Goal: Task Accomplishment & Management: Manage account settings

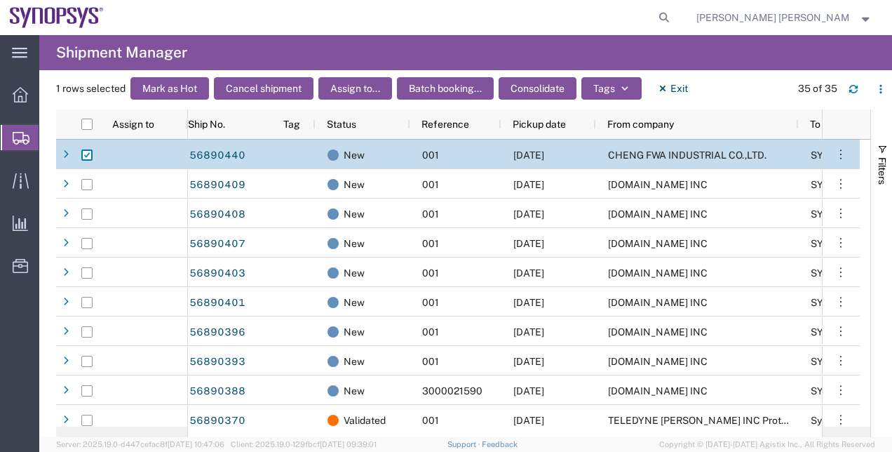
click at [0, 0] on span "Shipment Manager" at bounding box center [0, 0] width 0 height 0
click at [19, 81] on div at bounding box center [20, 95] width 39 height 28
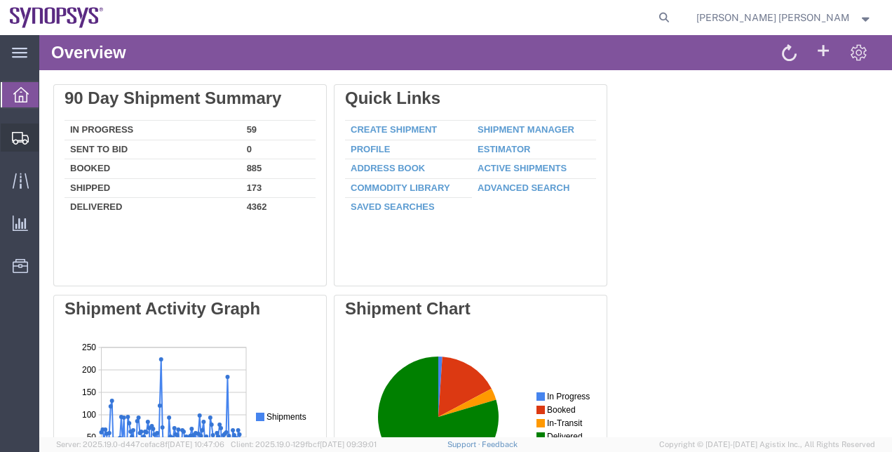
click at [0, 0] on span "Shipment Manager" at bounding box center [0, 0] width 0 height 0
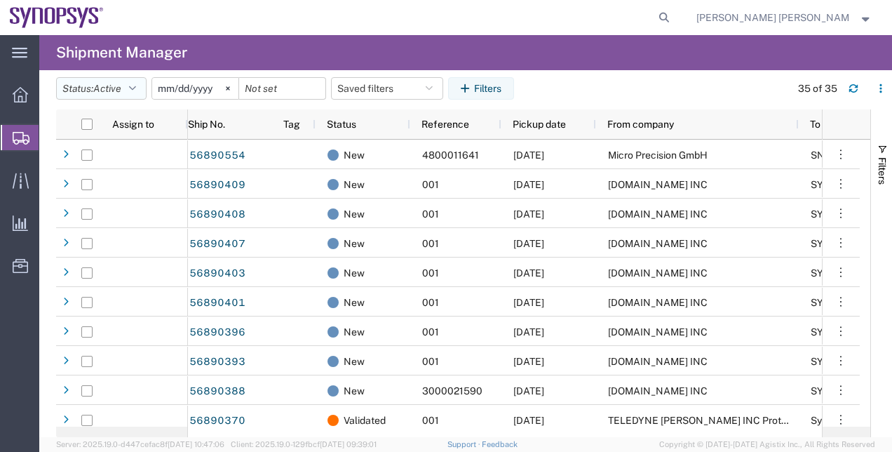
click at [136, 88] on icon "button" at bounding box center [132, 88] width 7 height 10
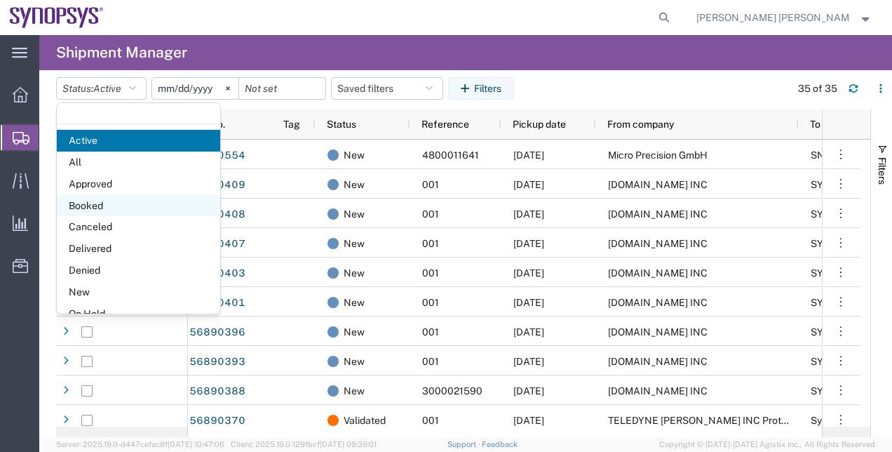
click at [128, 199] on span "Booked" at bounding box center [138, 206] width 163 height 22
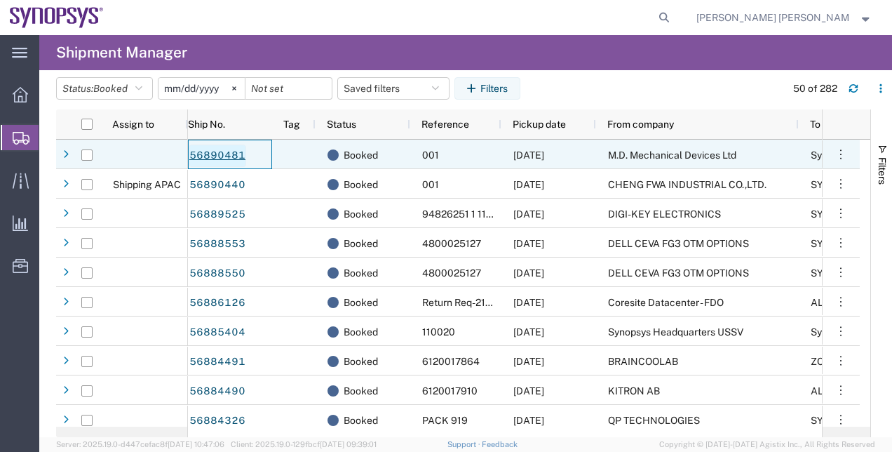
click at [226, 154] on link "56890481" at bounding box center [218, 156] width 58 height 22
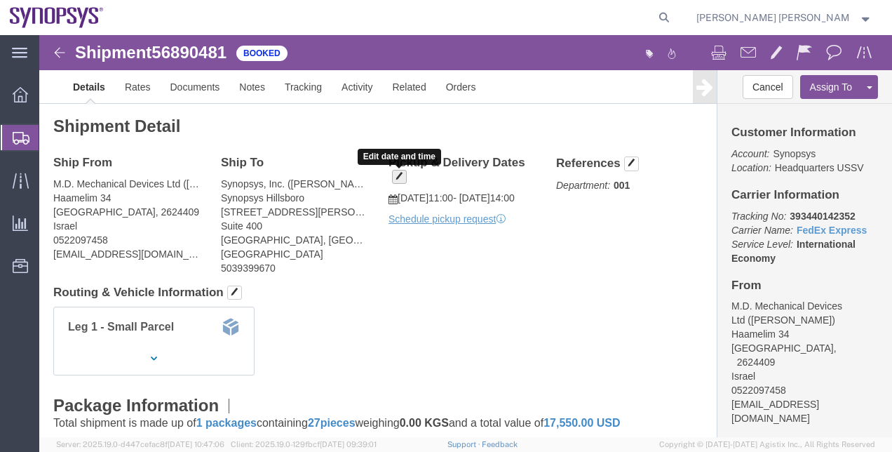
click button "button"
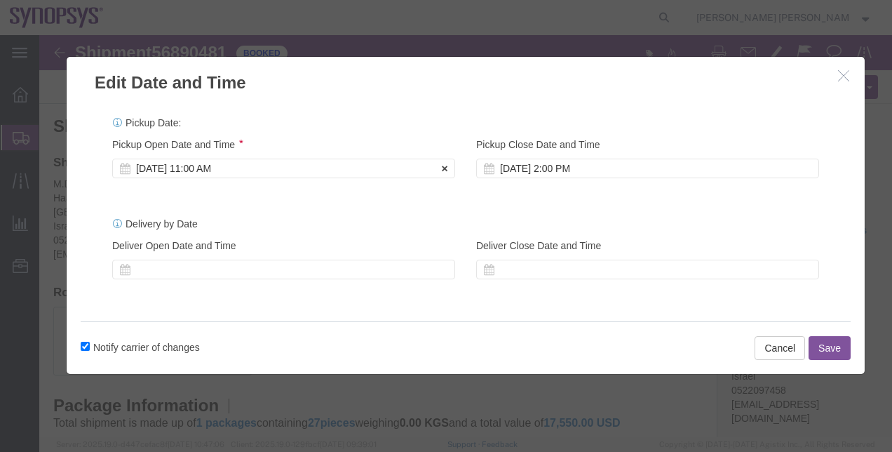
click div "[DATE] 11:00 AM"
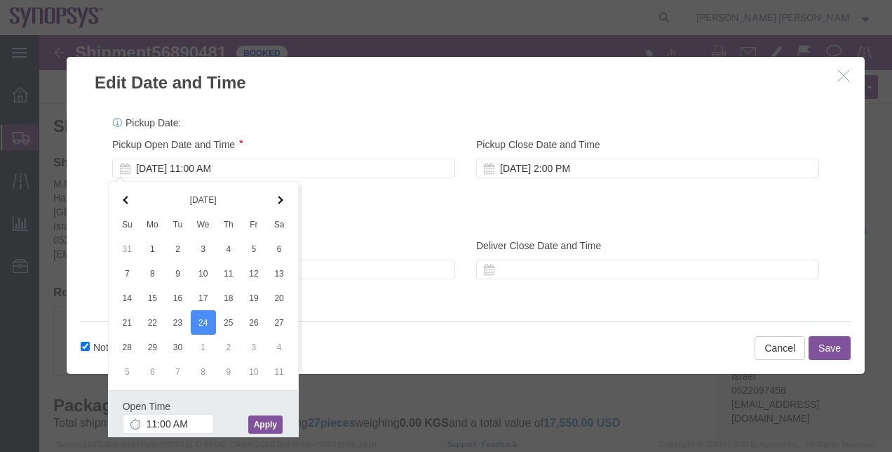
click button "Apply"
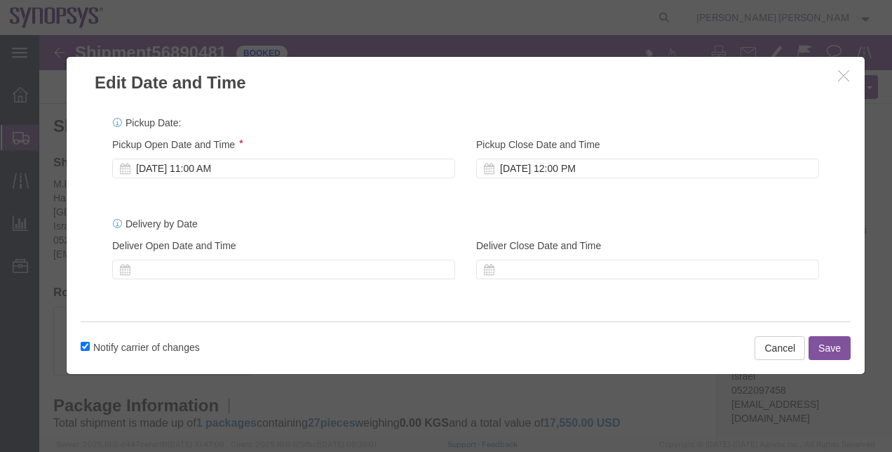
click button "Save"
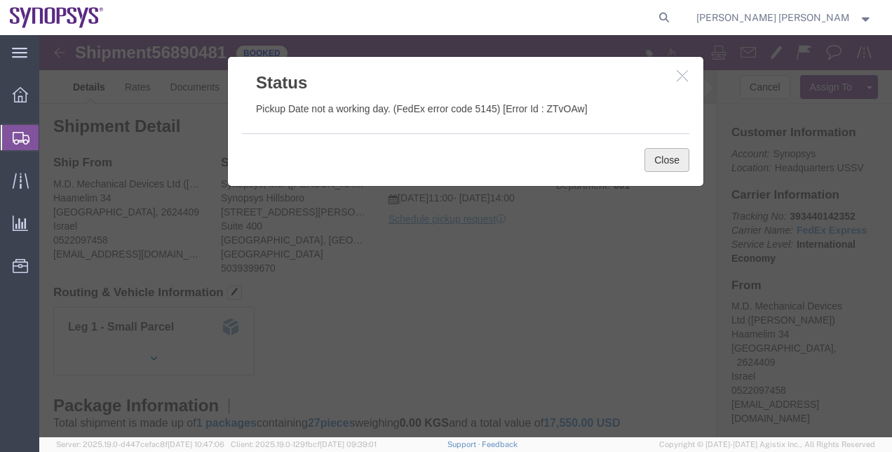
click button "Close"
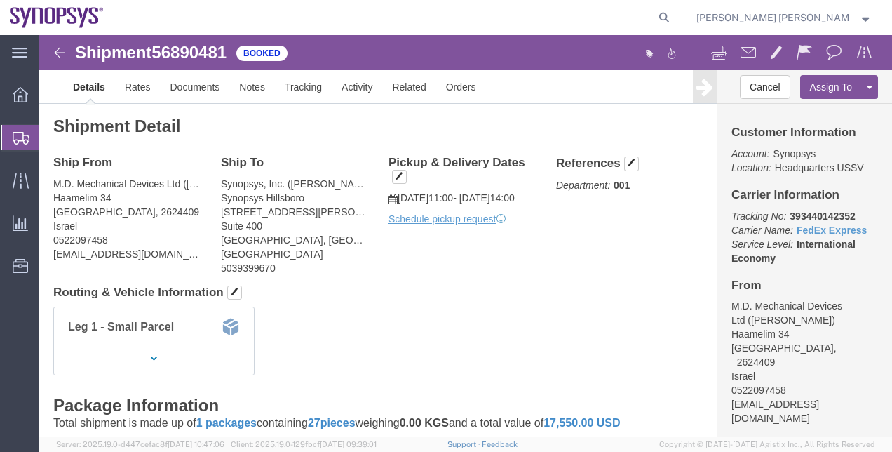
click at [0, 0] on span "Shipment Manager" at bounding box center [0, 0] width 0 height 0
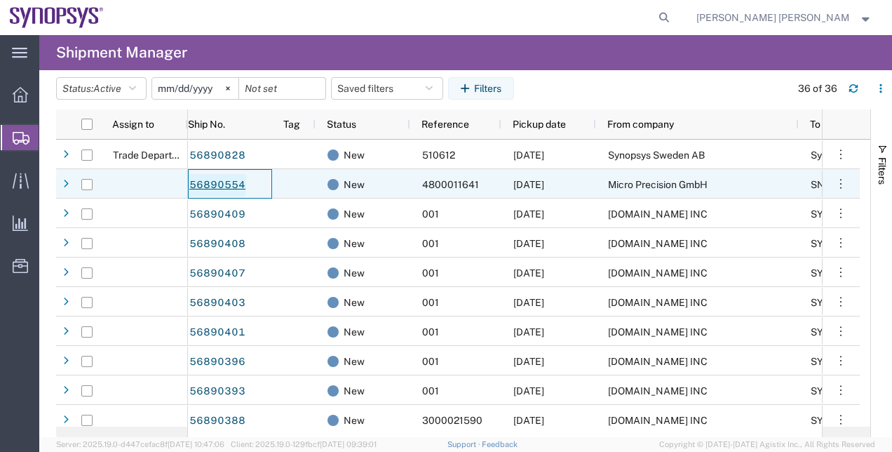
click at [225, 189] on link "56890554" at bounding box center [218, 185] width 58 height 22
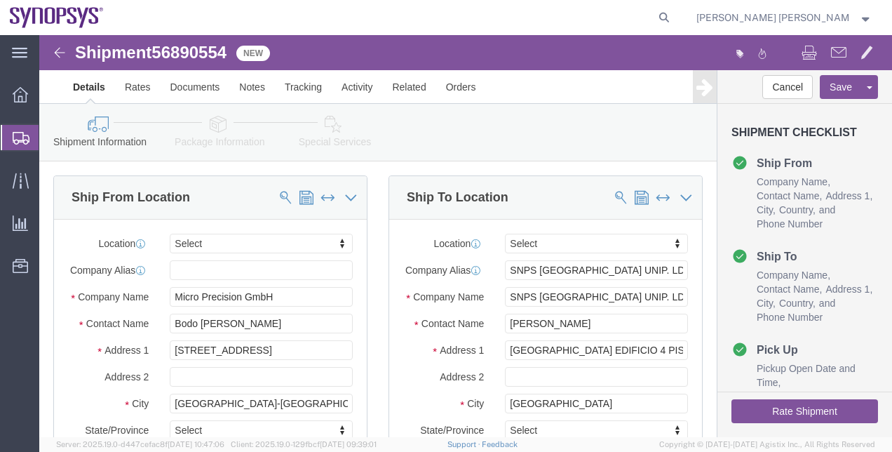
select select
click button "Rate Shipment"
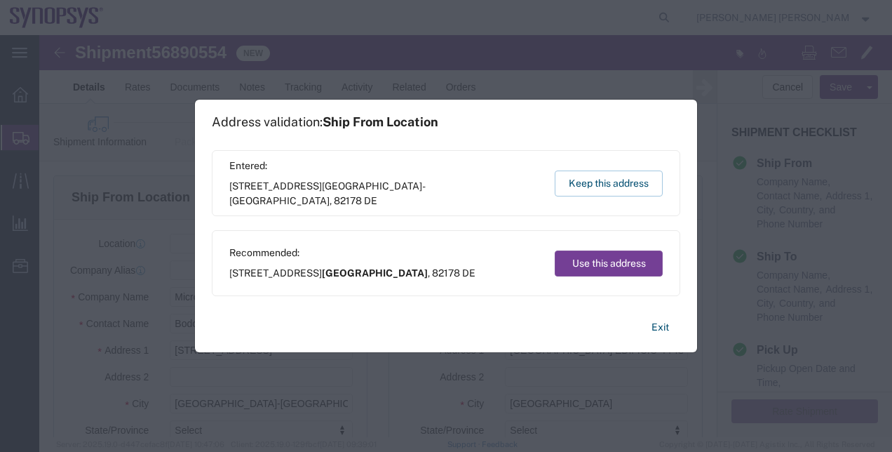
click at [571, 255] on button "Use this address" at bounding box center [609, 263] width 108 height 26
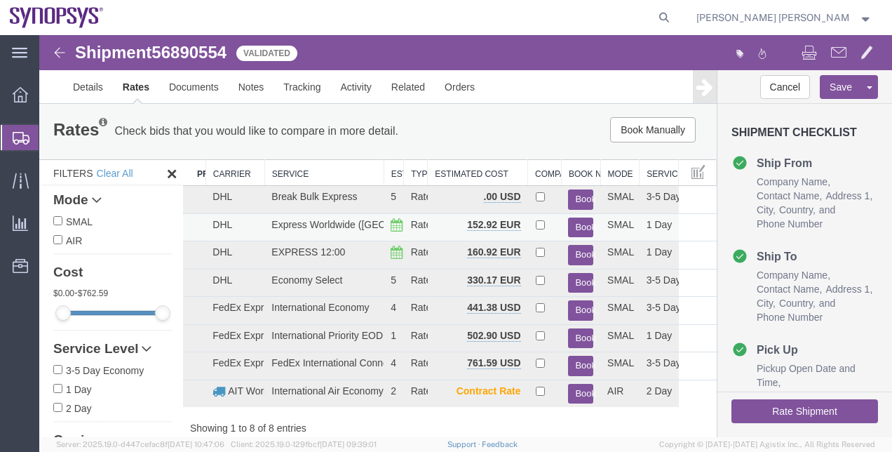
click at [570, 220] on button "Book" at bounding box center [580, 228] width 25 height 20
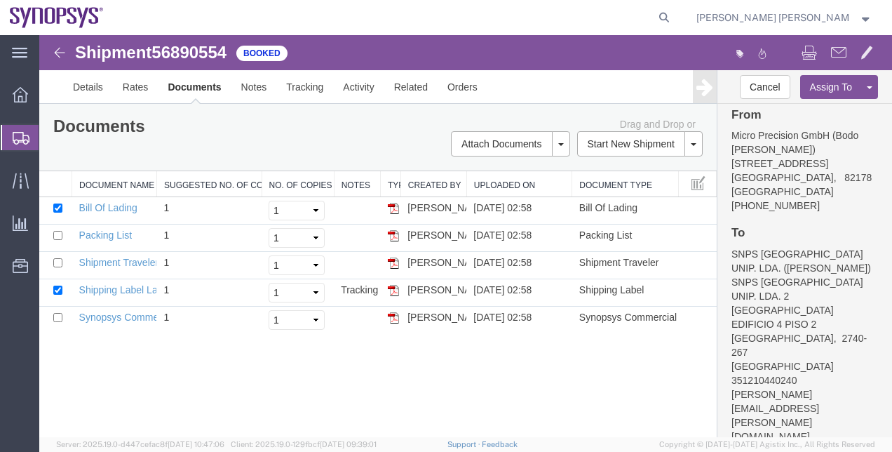
scroll to position [187, 0]
drag, startPoint x: 871, startPoint y: 365, endPoint x: 729, endPoint y: 370, distance: 142.5
click at [729, 370] on div "Customer Information Account: Synopsys Location: Headquarters USSV Carrier Info…" at bounding box center [805, 270] width 175 height 333
copy address "[PERSON_NAME][EMAIL_ADDRESS][PERSON_NAME][DOMAIN_NAME]"
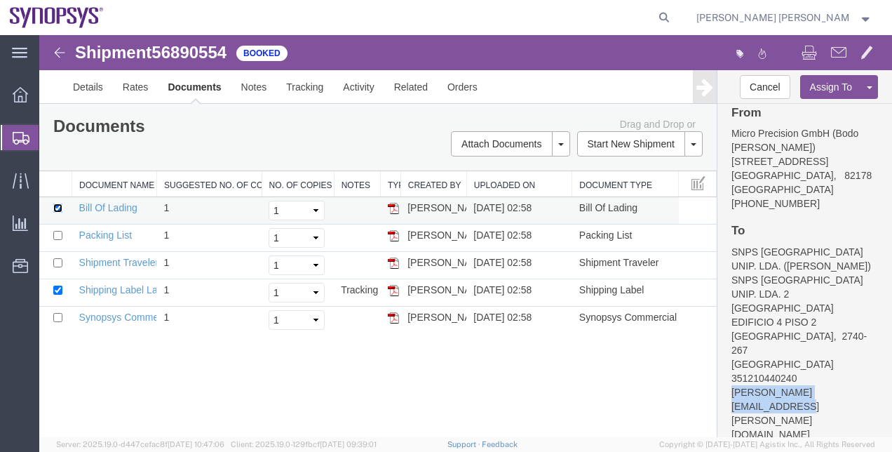
click at [58, 206] on input "checkbox" at bounding box center [57, 207] width 9 height 9
checkbox input "false"
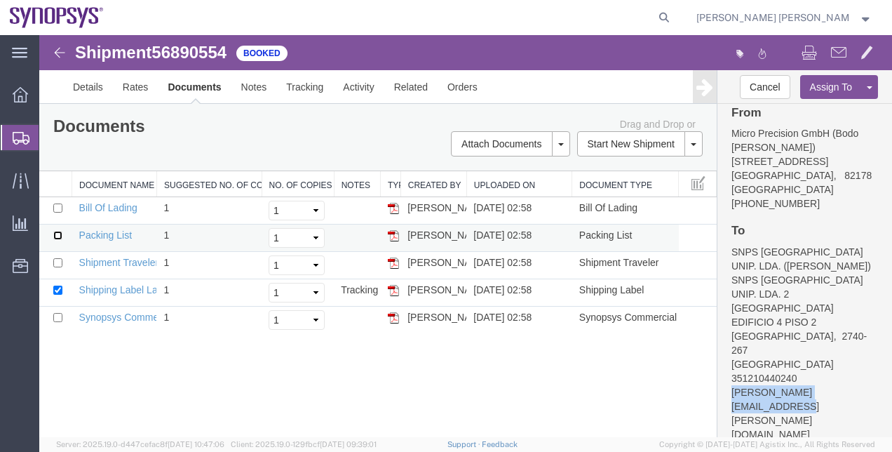
click at [62, 237] on input "checkbox" at bounding box center [57, 235] width 9 height 9
checkbox input "true"
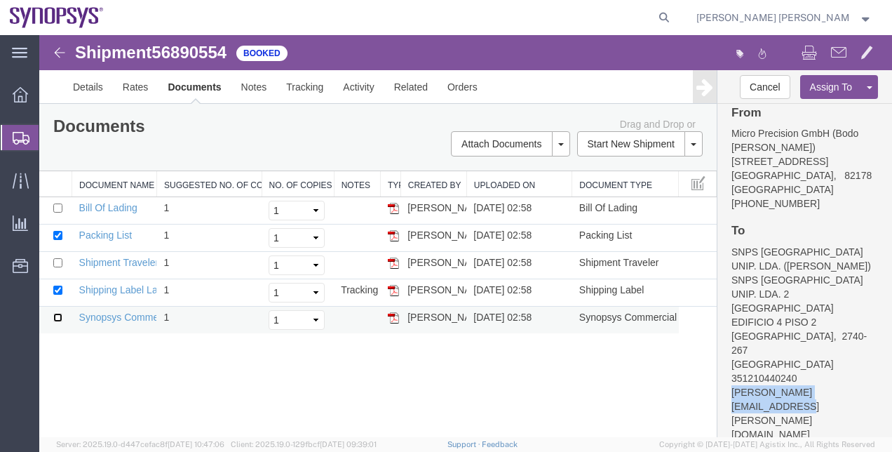
click at [55, 319] on input "checkbox" at bounding box center [57, 317] width 9 height 9
checkbox input "true"
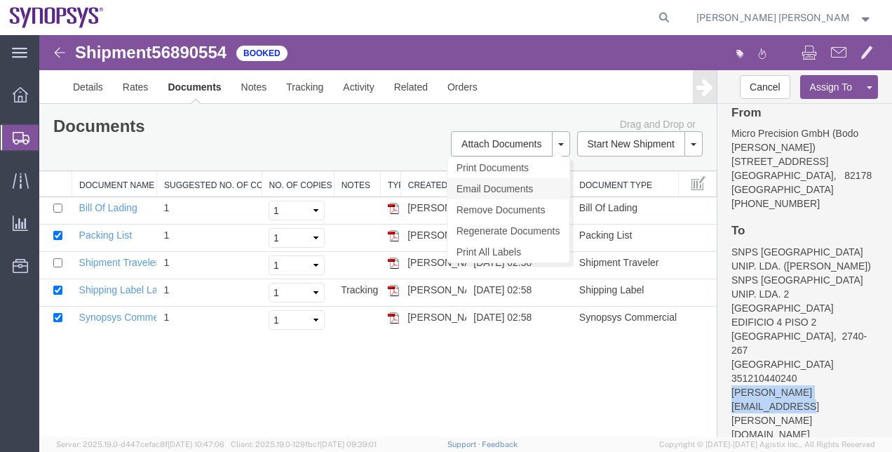
click at [536, 185] on link "Email Documents" at bounding box center [509, 188] width 122 height 21
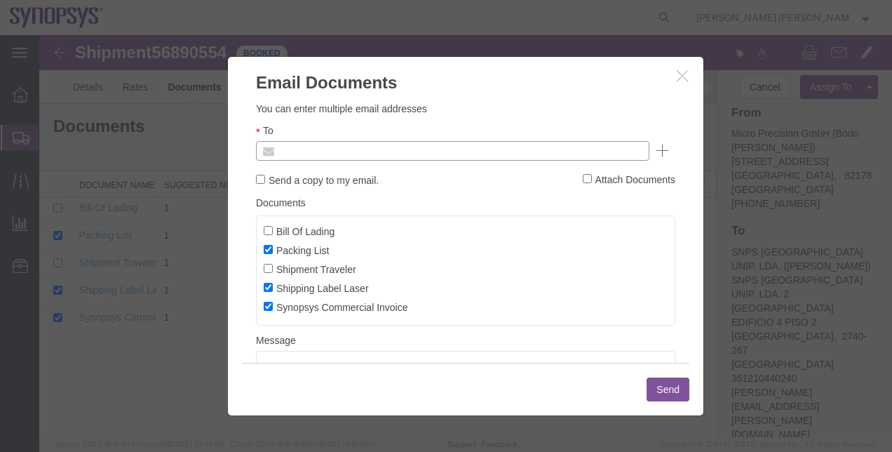
paste input "[PERSON_NAME][EMAIL_ADDRESS][PERSON_NAME][DOMAIN_NAME]"
click at [349, 148] on body "Shipment 56890554 5 of 5 Booked Details Rates Documents Notes Tracking Activity…" at bounding box center [465, 212] width 853 height 354
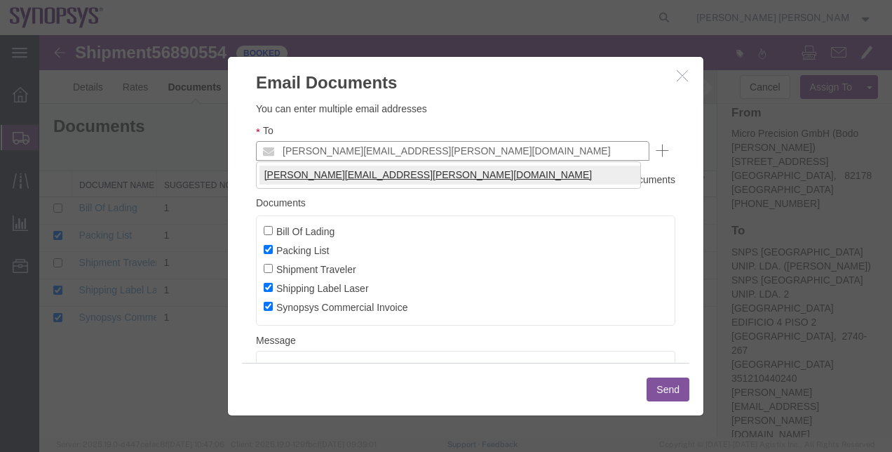
type input "[PERSON_NAME][EMAIL_ADDRESS][PERSON_NAME][DOMAIN_NAME]"
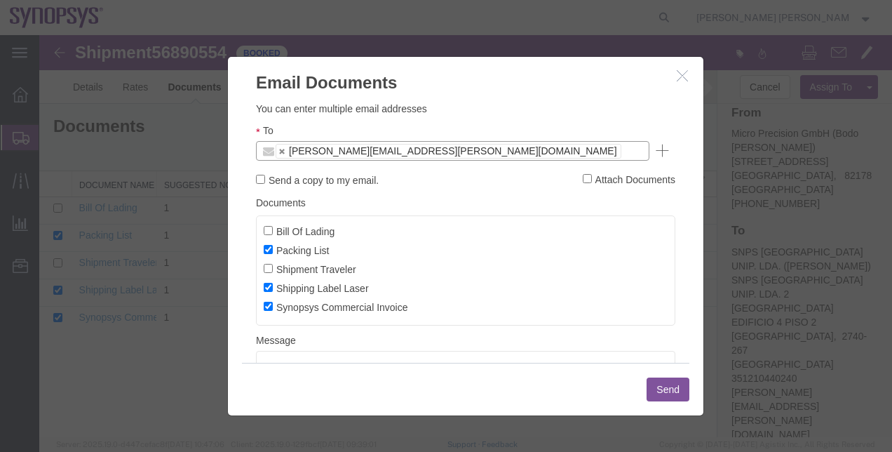
click at [284, 177] on label "Send a copy to my email." at bounding box center [317, 179] width 123 height 15
click at [265, 177] on input "Send a copy to my email." at bounding box center [260, 179] width 9 height 9
checkbox input "true"
drag, startPoint x: 694, startPoint y: 282, endPoint x: 700, endPoint y: 328, distance: 46.0
click at [700, 328] on div "Please fix the following errors You can enter multiple email addresses To [PERS…" at bounding box center [466, 229] width 476 height 268
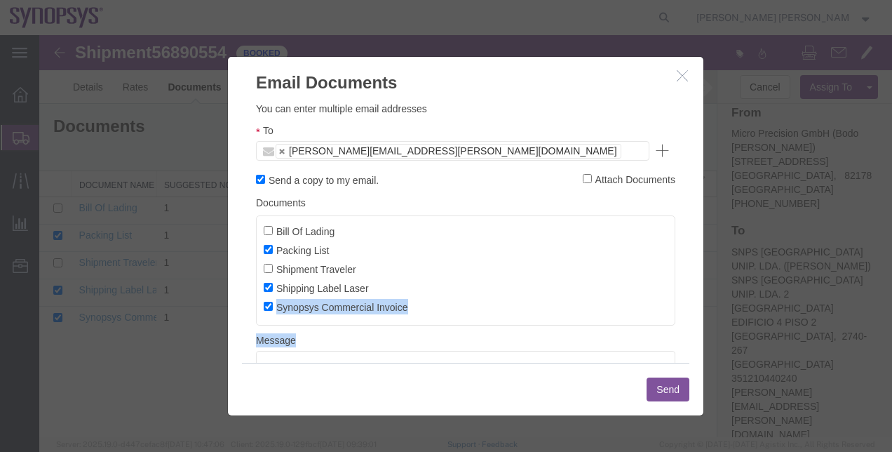
scroll to position [63, 0]
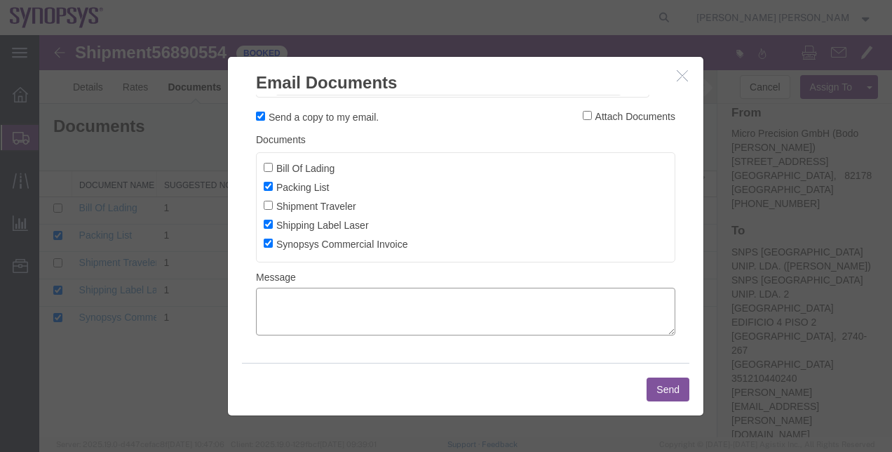
click at [359, 324] on textarea at bounding box center [466, 312] width 420 height 48
click at [503, 326] on textarea "[PERSON_NAME], A Microprecision GmbH solicitou um envio mas não colaram o envio." at bounding box center [466, 312] width 420 height 48
click at [551, 326] on textarea "[PERSON_NAME], A Microprecision GmbH solicitou um envio mas não colocaram o env…" at bounding box center [466, 312] width 420 height 48
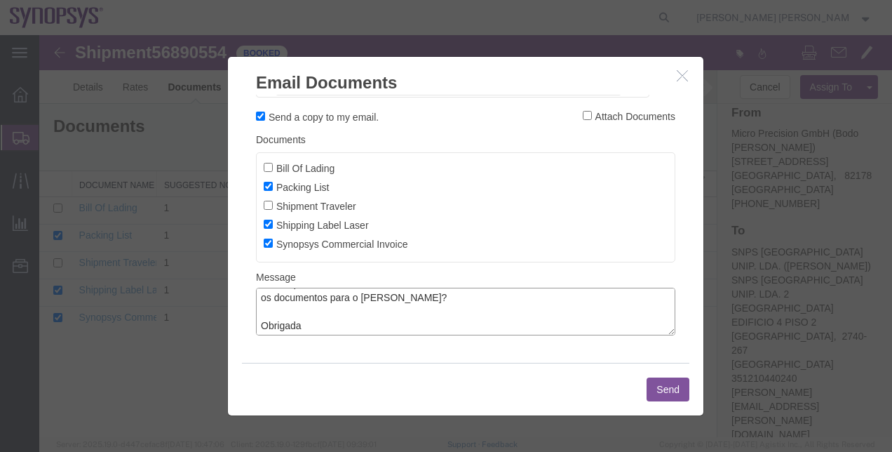
type textarea "[PERSON_NAME], A Microprecision GmbH solicitou um envio mas não colocaram o ema…"
click at [662, 396] on button "Send" at bounding box center [668, 389] width 43 height 24
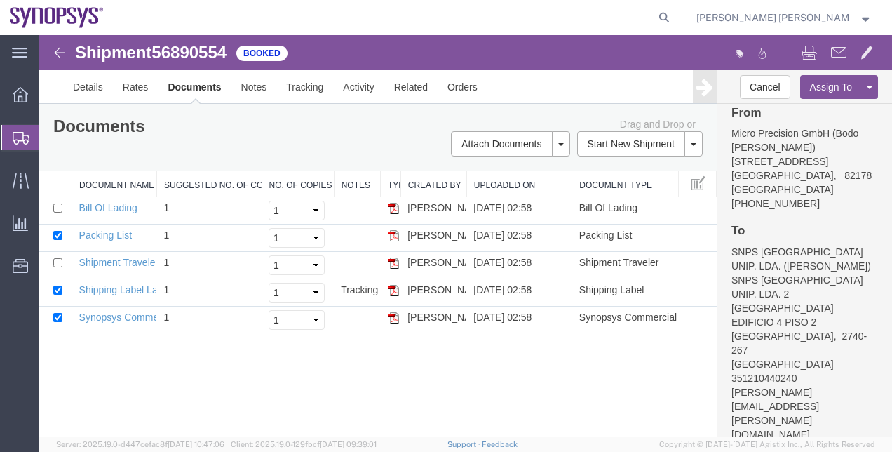
click at [0, 0] on span "Shipment Manager" at bounding box center [0, 0] width 0 height 0
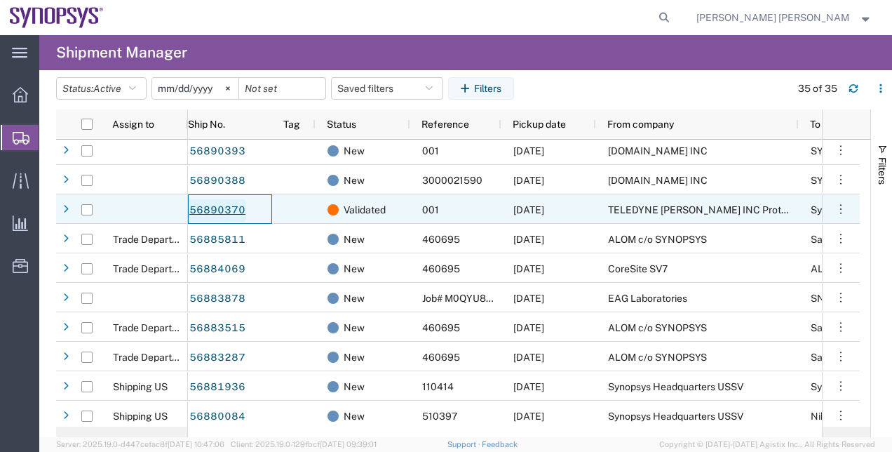
click at [202, 210] on link "56890370" at bounding box center [218, 210] width 58 height 22
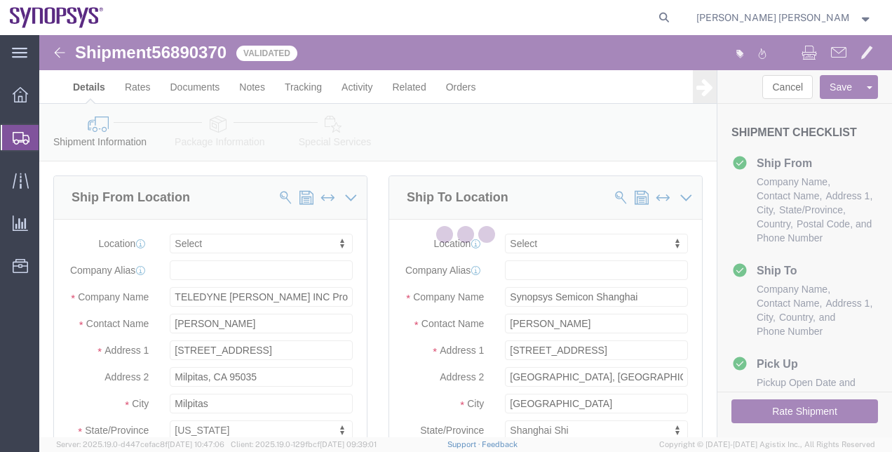
select select
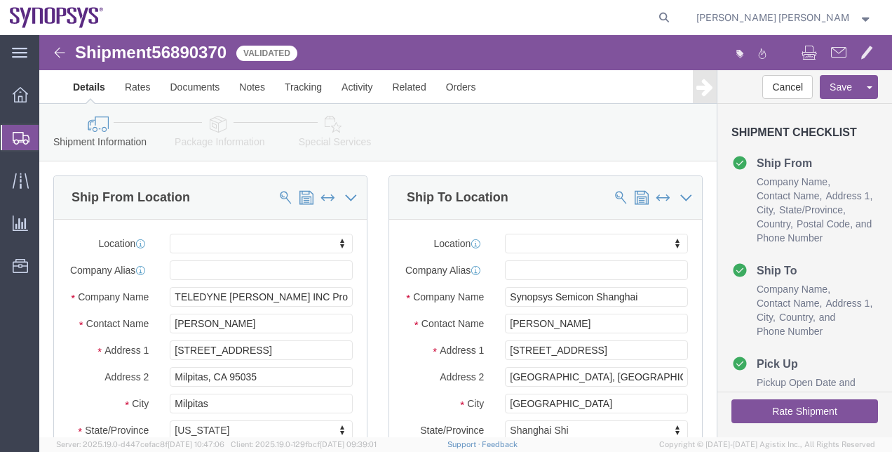
click div "Ship To Location Location My Profile Location [GEOGRAPHIC_DATA] DE04 Agrate Bri…"
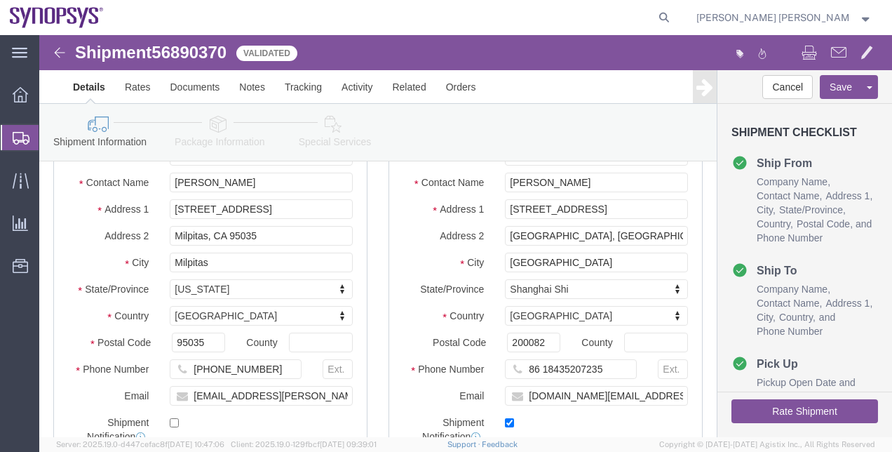
scroll to position [140, 0]
click at [0, 0] on span "Shipment Manager" at bounding box center [0, 0] width 0 height 0
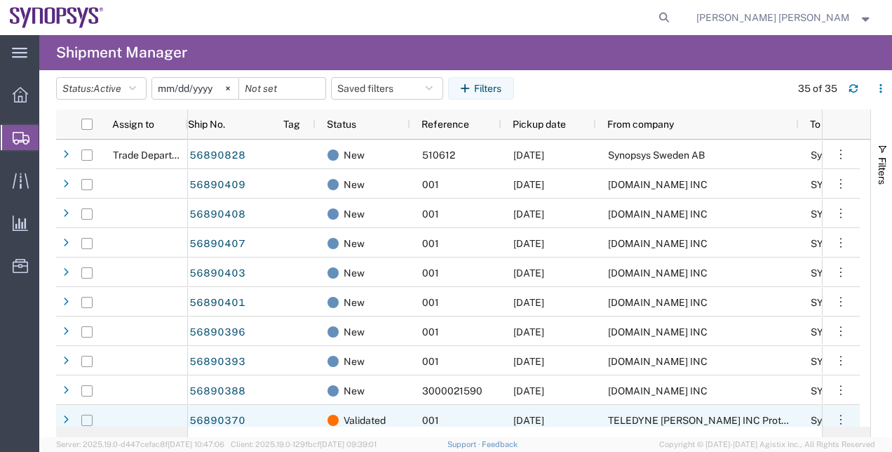
click at [87, 421] on input "Press Space to toggle row selection (unchecked)" at bounding box center [86, 420] width 11 height 11
checkbox input "true"
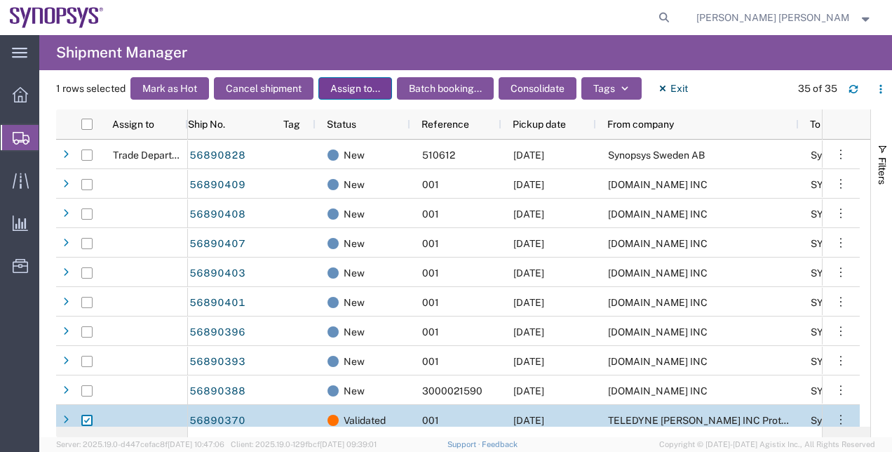
click at [373, 82] on button "Assign to..." at bounding box center [356, 88] width 74 height 22
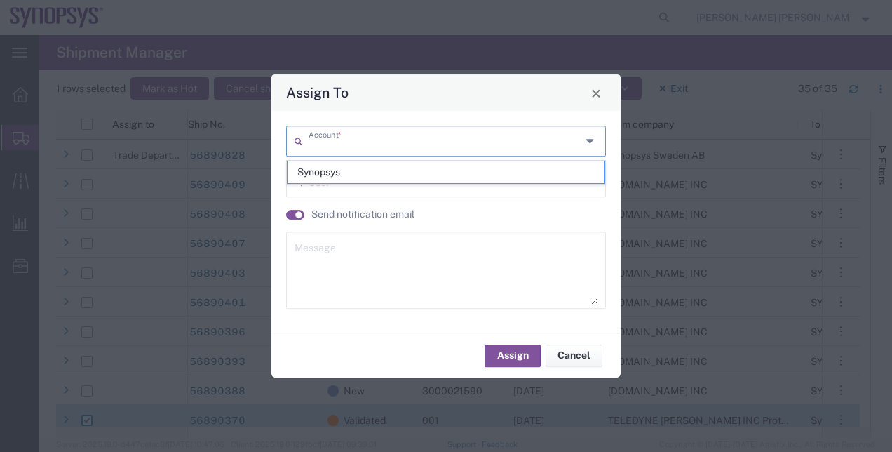
click at [430, 140] on input "text" at bounding box center [445, 140] width 273 height 25
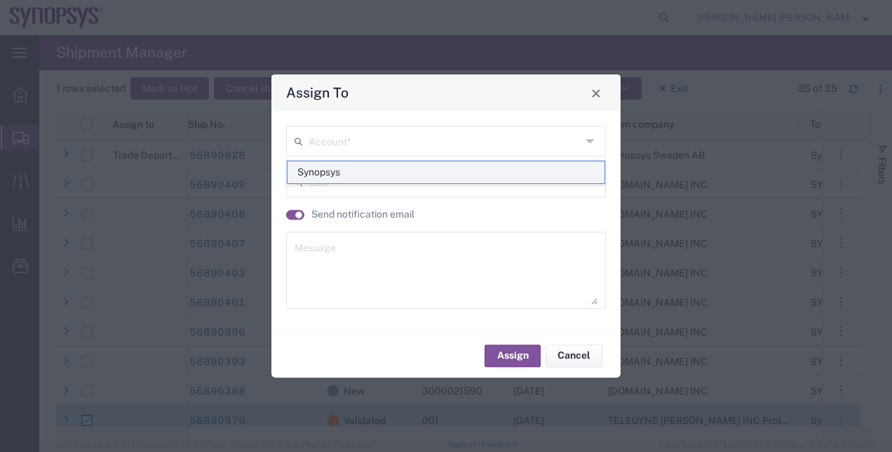
click at [396, 177] on span "Synopsys" at bounding box center [447, 172] width 318 height 22
type input "Synopsys"
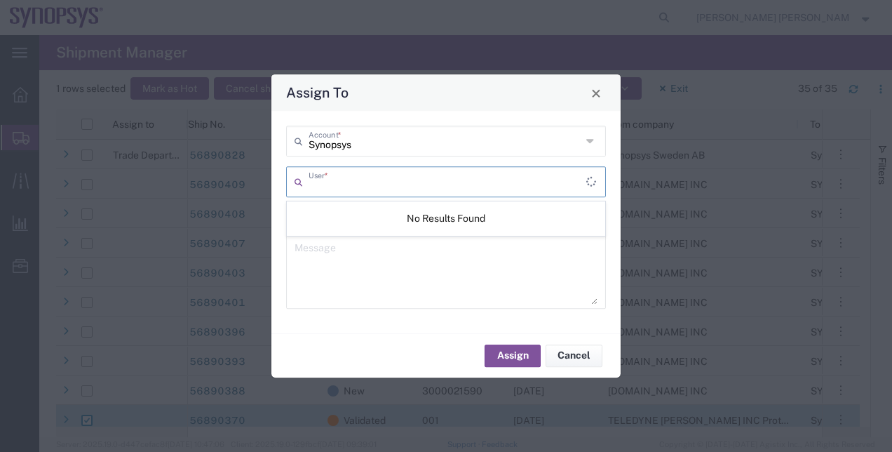
click at [387, 183] on input "text" at bounding box center [448, 180] width 278 height 25
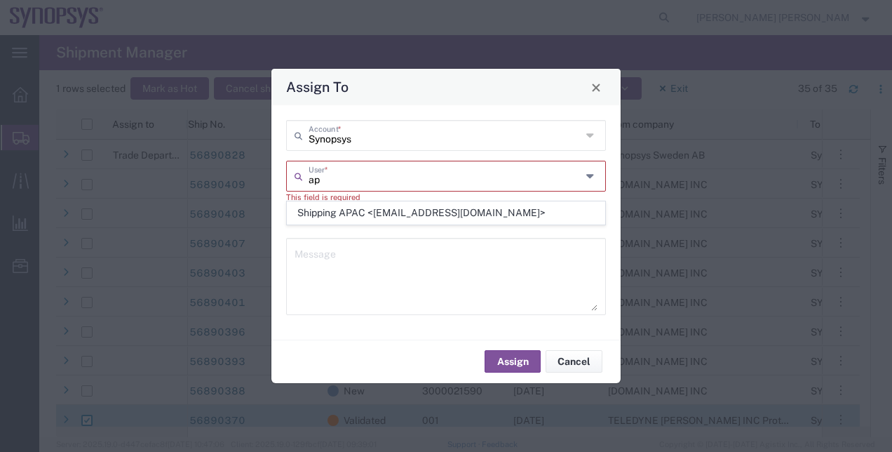
type input "a"
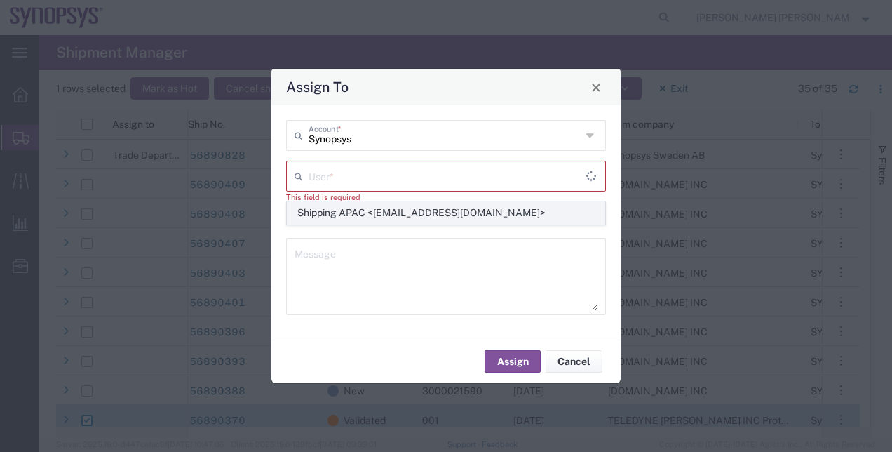
click at [378, 210] on span "Shipping APAC <[EMAIL_ADDRESS][DOMAIN_NAME]>" at bounding box center [447, 213] width 318 height 22
type input "Shipping APAC <[EMAIL_ADDRESS][DOMAIN_NAME]>"
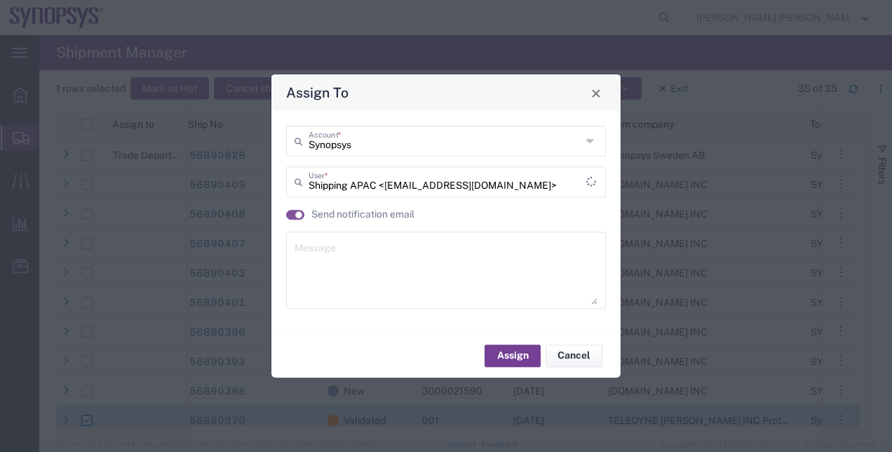
click at [532, 355] on button "Assign" at bounding box center [513, 356] width 56 height 22
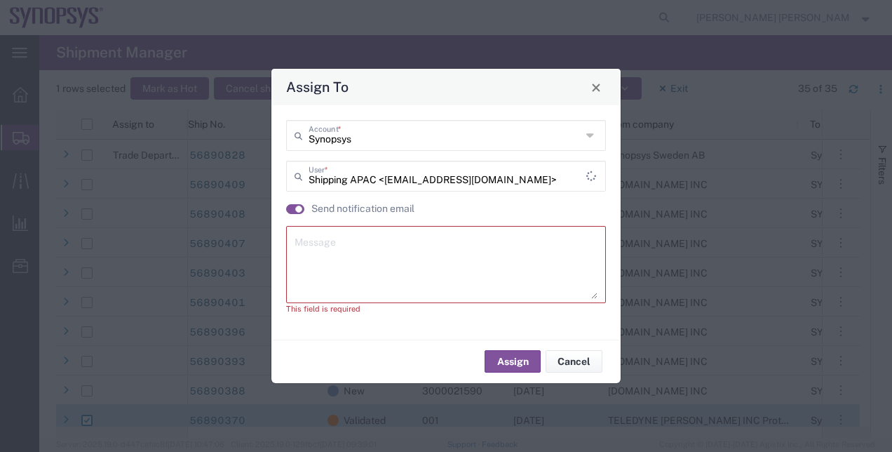
click at [523, 300] on div "Message" at bounding box center [446, 264] width 320 height 77
click at [526, 272] on textarea at bounding box center [446, 264] width 303 height 69
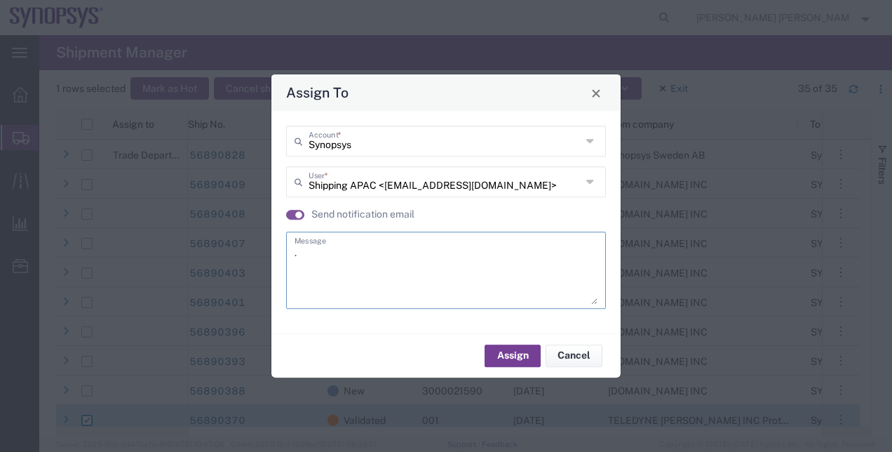
type textarea "."
click at [513, 355] on button "Assign" at bounding box center [513, 356] width 56 height 22
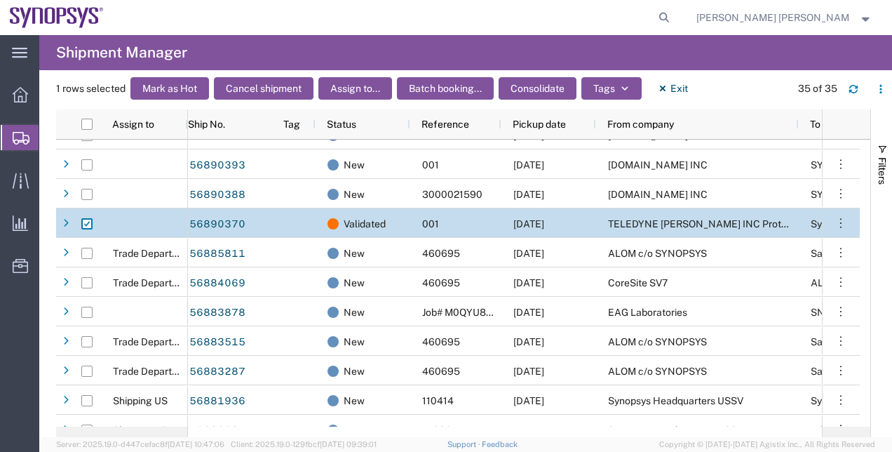
scroll to position [212, 0]
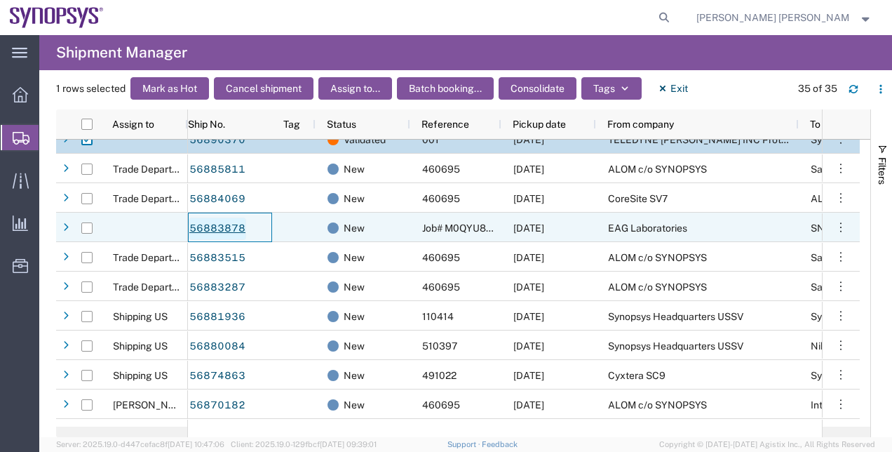
click at [230, 228] on link "56883878" at bounding box center [218, 229] width 58 height 22
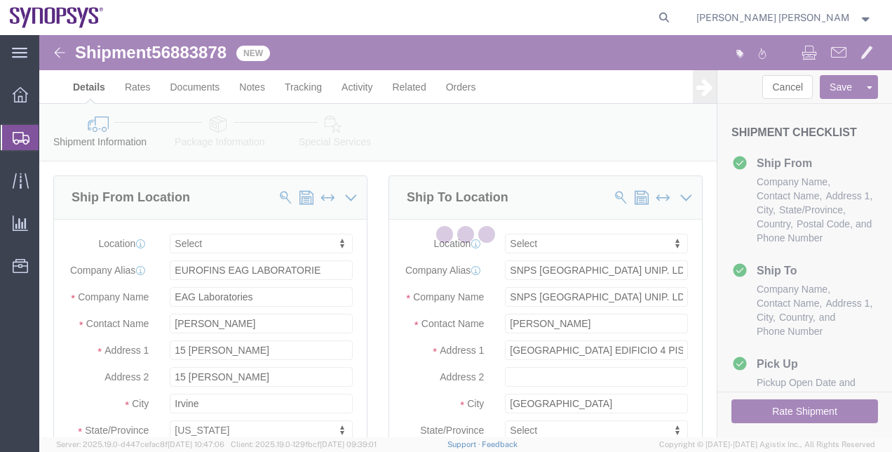
select select
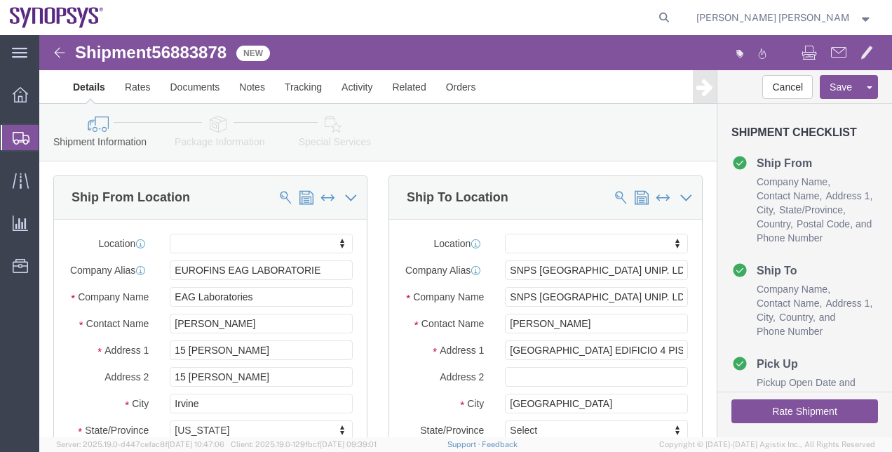
click div "Ship From Location Location My Profile Location [GEOGRAPHIC_DATA] DE04 Agrate B…"
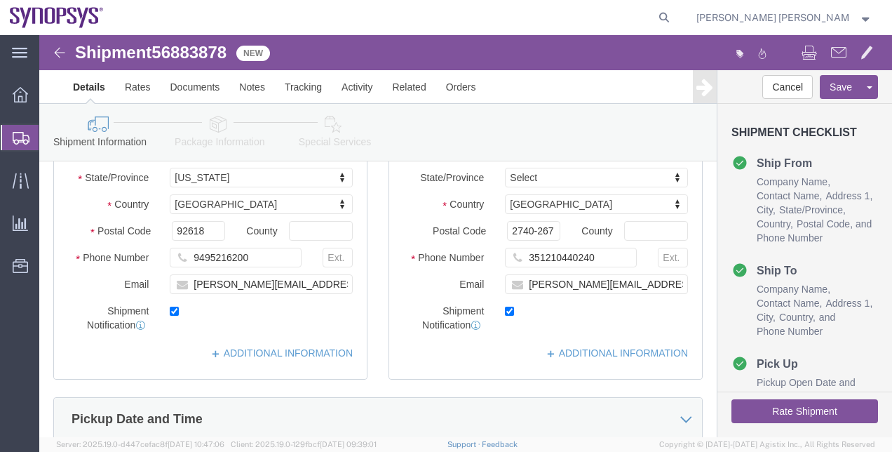
click at [0, 0] on span "Shipment Manager" at bounding box center [0, 0] width 0 height 0
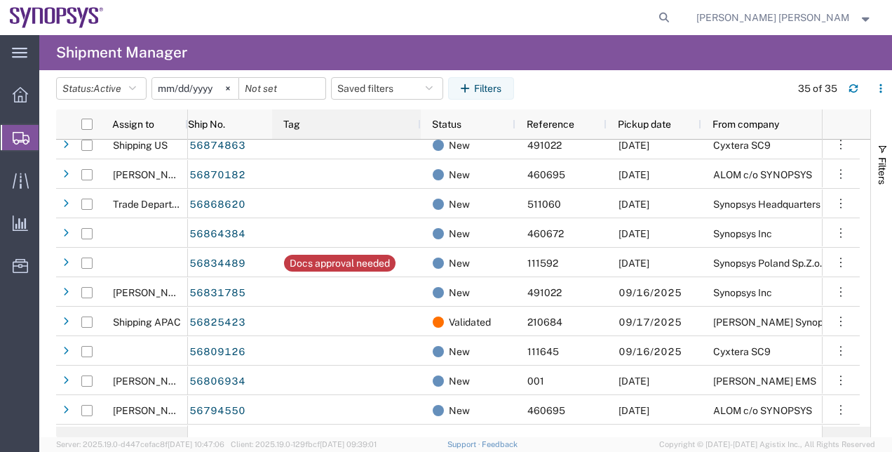
drag, startPoint x: 313, startPoint y: 119, endPoint x: 418, endPoint y: 137, distance: 106.7
click at [418, 137] on div at bounding box center [420, 123] width 6 height 29
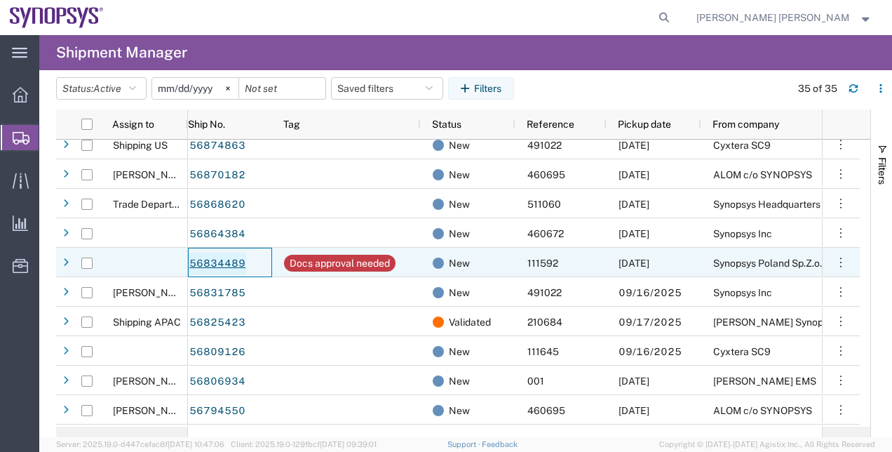
click at [225, 262] on link "56834489" at bounding box center [218, 264] width 58 height 22
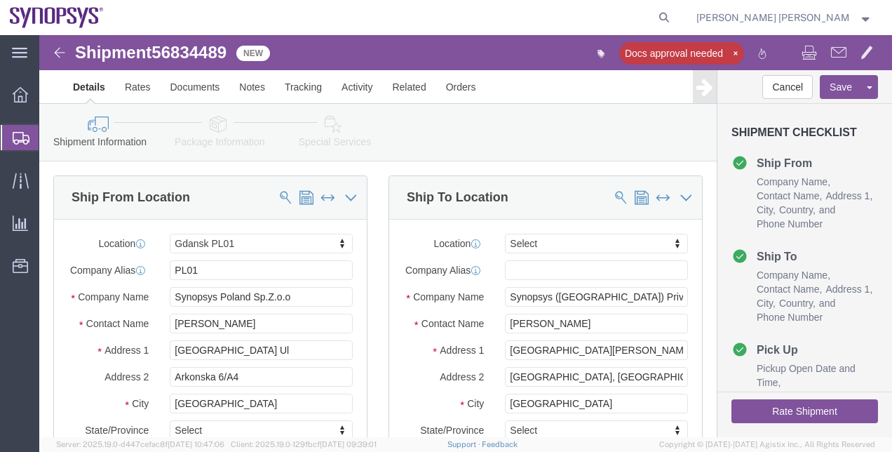
select select "63150"
select select
drag, startPoint x: 191, startPoint y: 15, endPoint x: 116, endPoint y: 12, distance: 74.5
click span "56834489"
copy span "56834489"
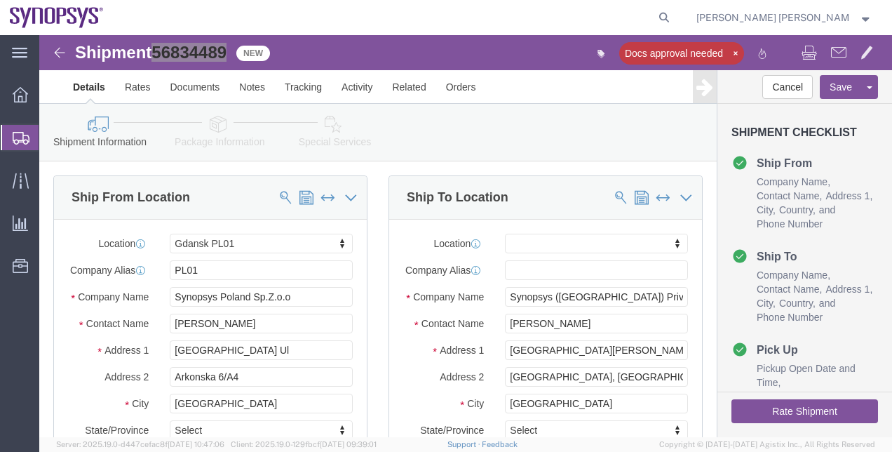
click at [0, 0] on span "Shipment Manager" at bounding box center [0, 0] width 0 height 0
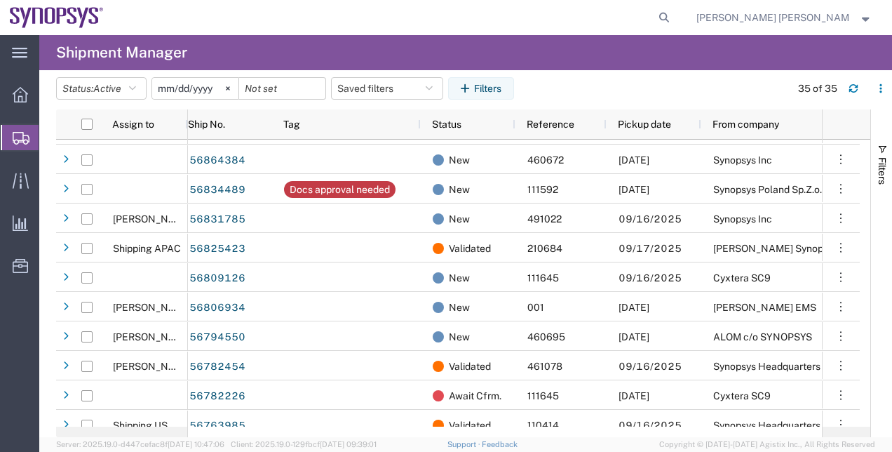
scroll to position [566, 0]
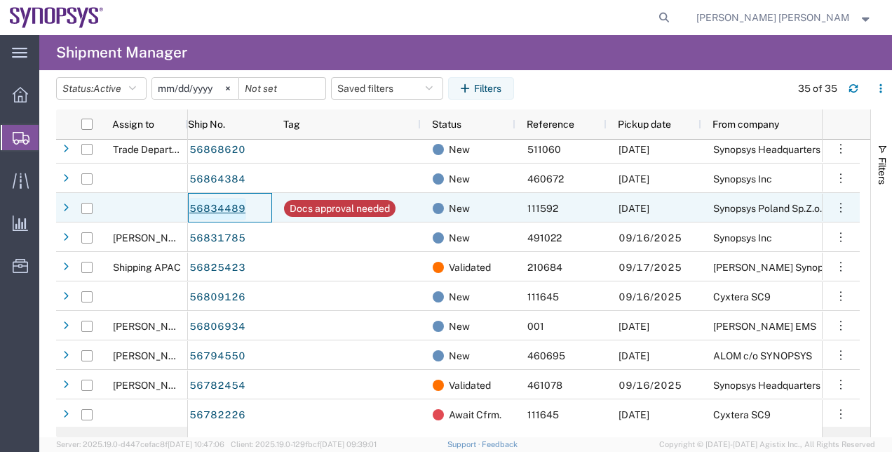
click at [229, 208] on link "56834489" at bounding box center [218, 209] width 58 height 22
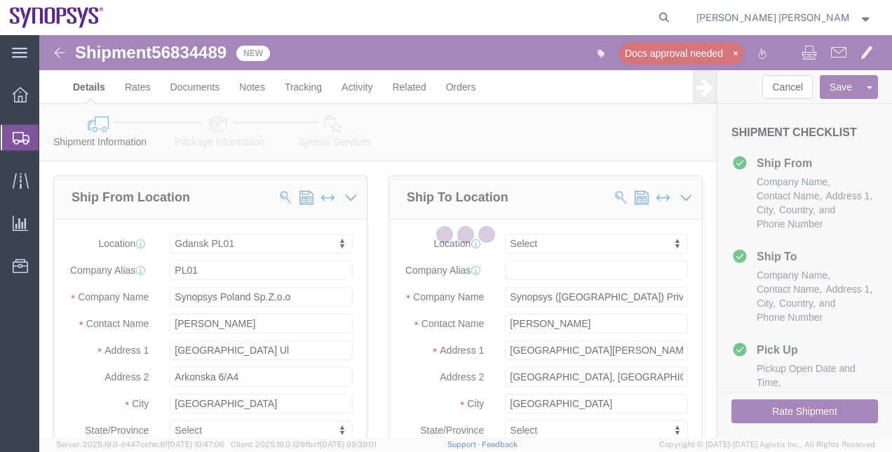
select select "63150"
select select
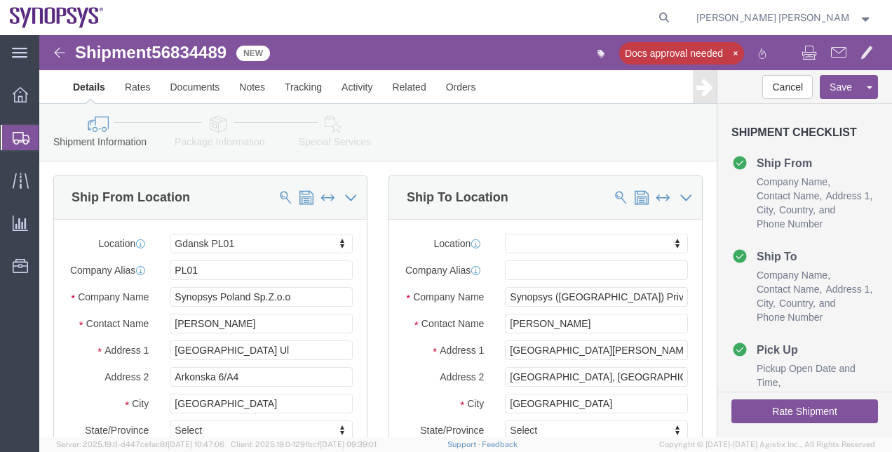
click div "Ship To Location Location My Profile Location [GEOGRAPHIC_DATA] DE04 Agrate Bri…"
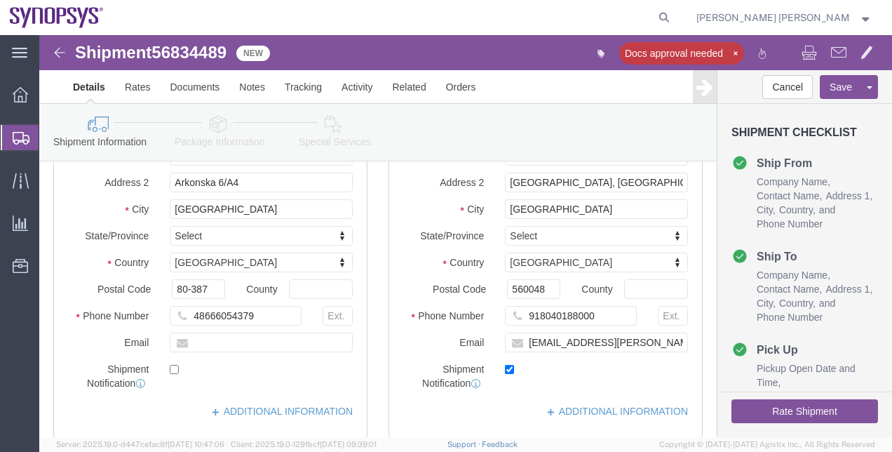
scroll to position [225, 0]
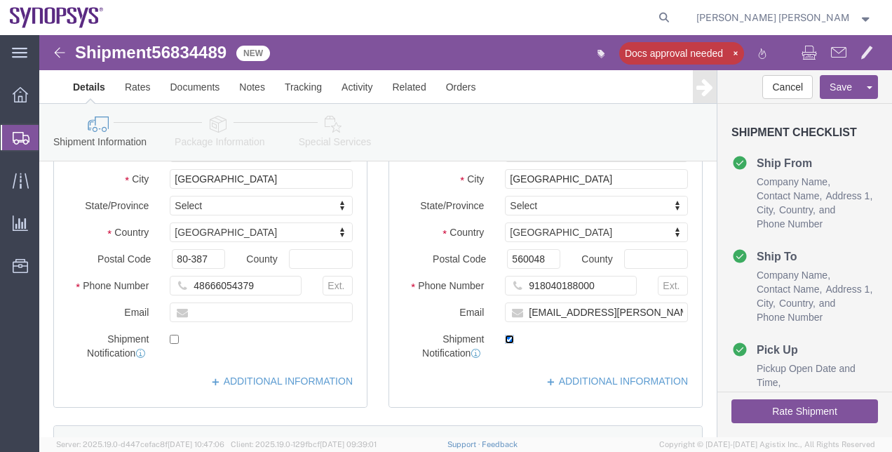
click input "checkbox"
checkbox input "false"
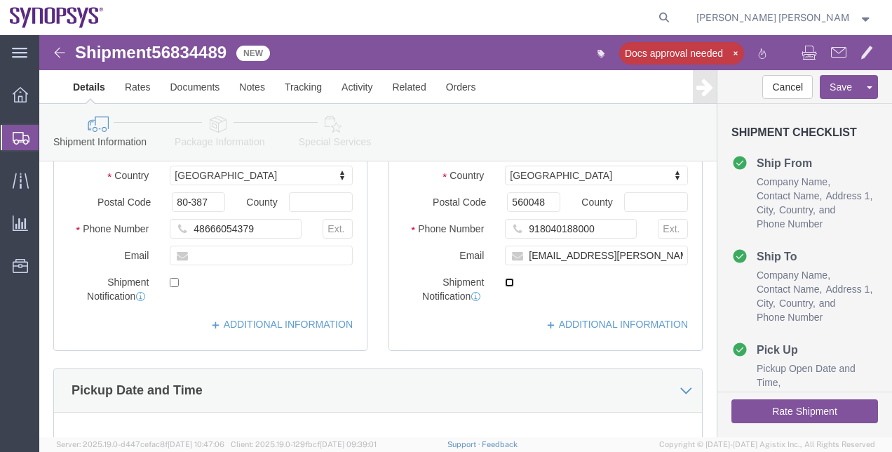
scroll to position [281, 0]
click button "Rate Shipment"
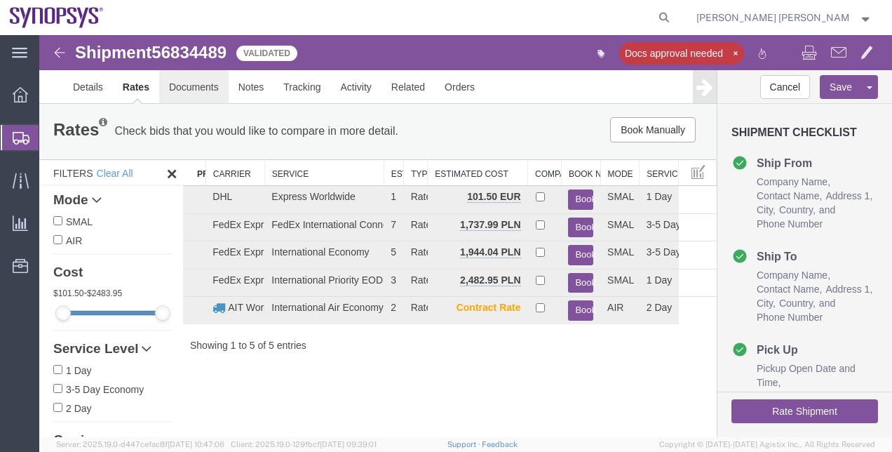
click at [205, 92] on link "Documents" at bounding box center [193, 87] width 69 height 34
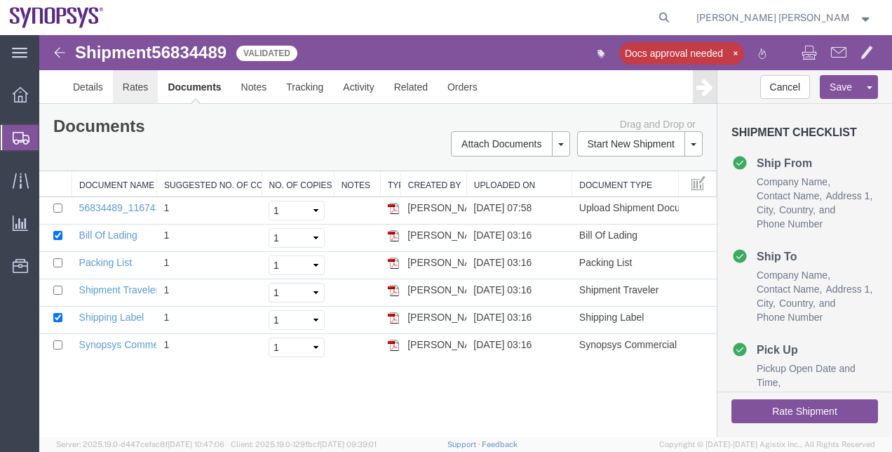
click at [135, 82] on link "Rates" at bounding box center [136, 87] width 46 height 34
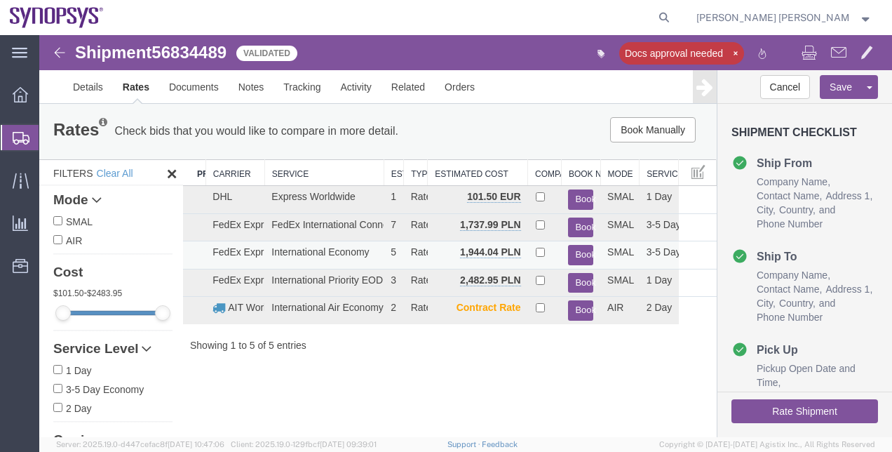
click at [580, 253] on button "Book" at bounding box center [580, 255] width 25 height 20
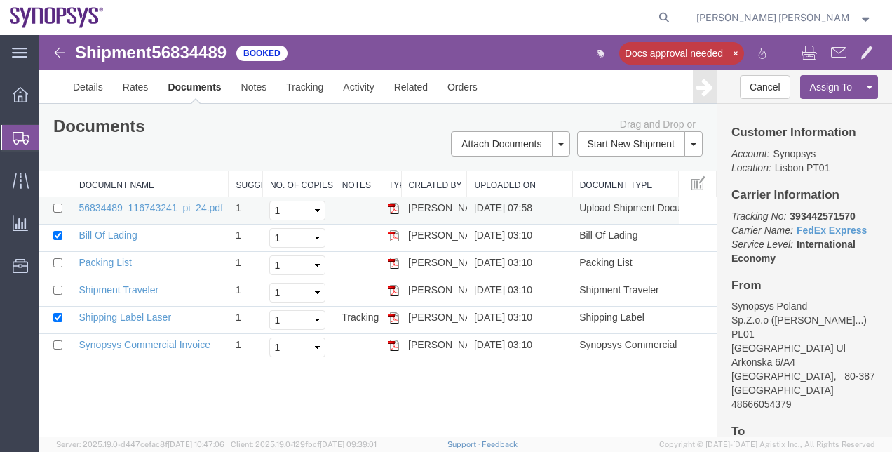
drag, startPoint x: 157, startPoint y: 184, endPoint x: 227, endPoint y: 196, distance: 71.3
click at [227, 196] on div "Document Name Suggested No. of Copies No. of Copies to Print Notes Type Created…" at bounding box center [378, 265] width 678 height 189
drag, startPoint x: 59, startPoint y: 230, endPoint x: 318, endPoint y: 391, distance: 304.7
click at [318, 391] on div "Shipment 56834489 6 of 6 Booked Docs approval needed Details Rates Documents No…" at bounding box center [465, 236] width 853 height 402
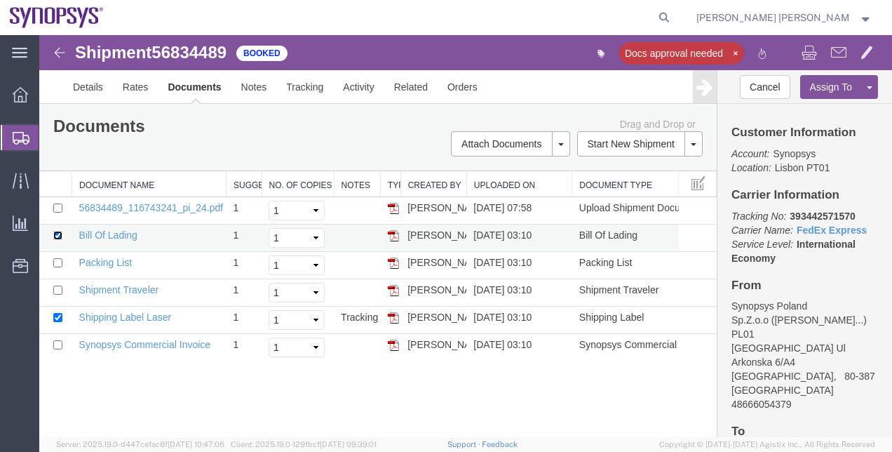
click at [58, 236] on input "checkbox" at bounding box center [57, 235] width 9 height 9
checkbox input "false"
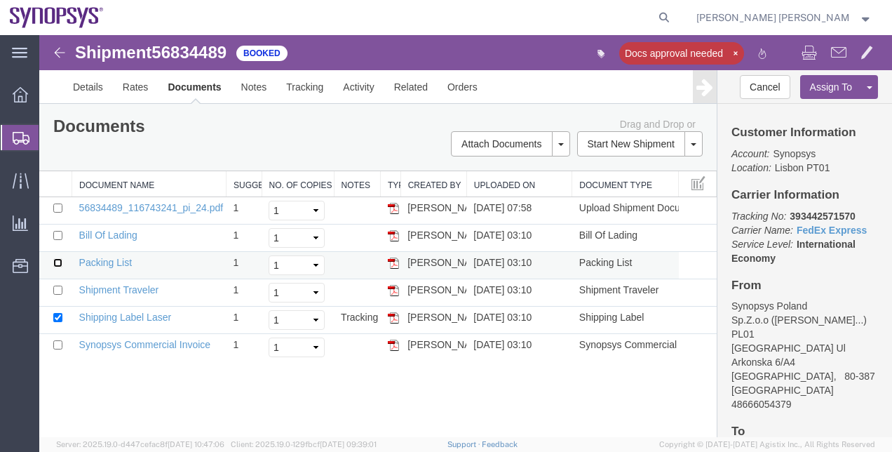
click at [55, 263] on input "checkbox" at bounding box center [57, 262] width 9 height 9
checkbox input "true"
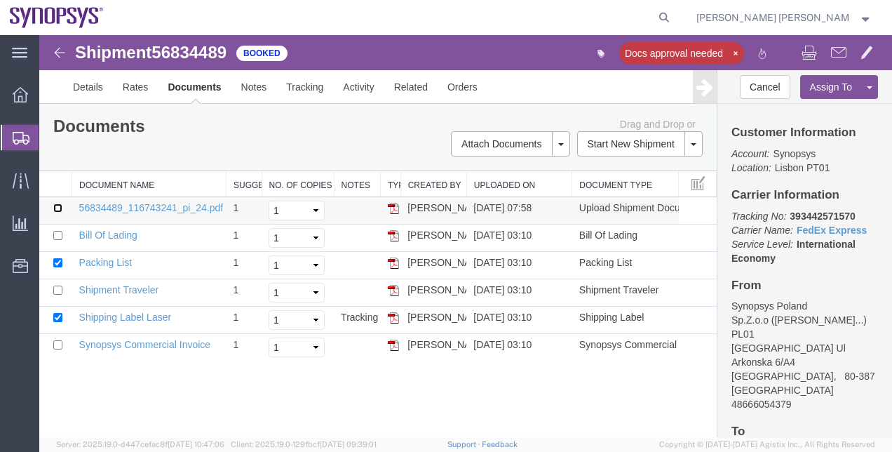
click at [55, 203] on input "checkbox" at bounding box center [57, 207] width 9 height 9
checkbox input "true"
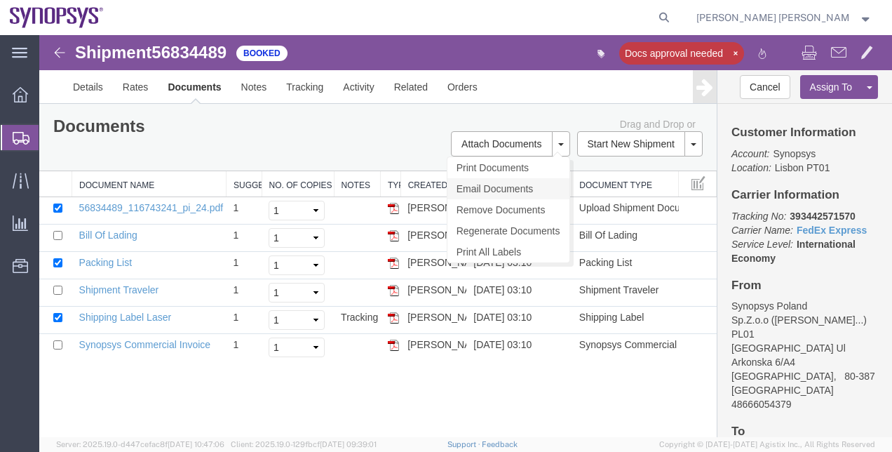
click at [525, 188] on link "Email Documents" at bounding box center [509, 188] width 122 height 21
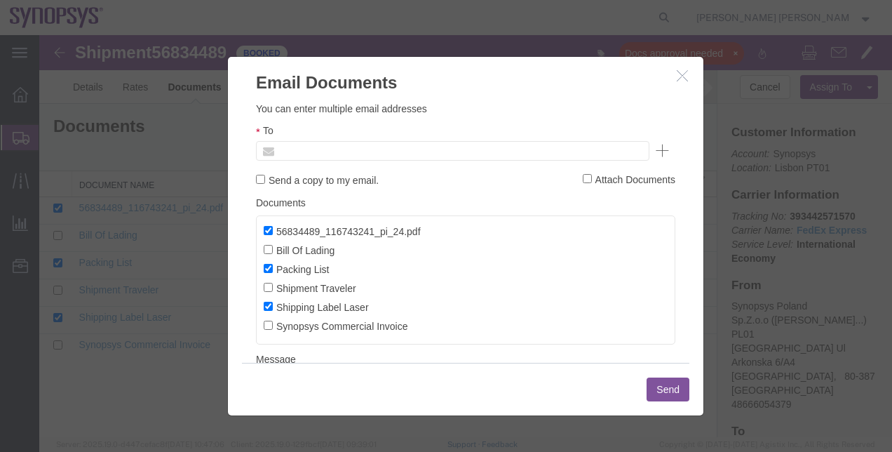
click at [363, 150] on input "text" at bounding box center [358, 151] width 164 height 18
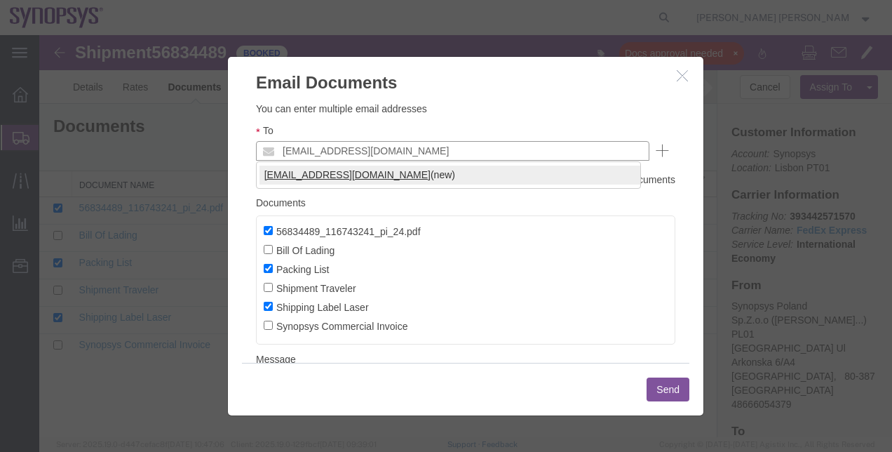
type input "[EMAIL_ADDRESS][DOMAIN_NAME]"
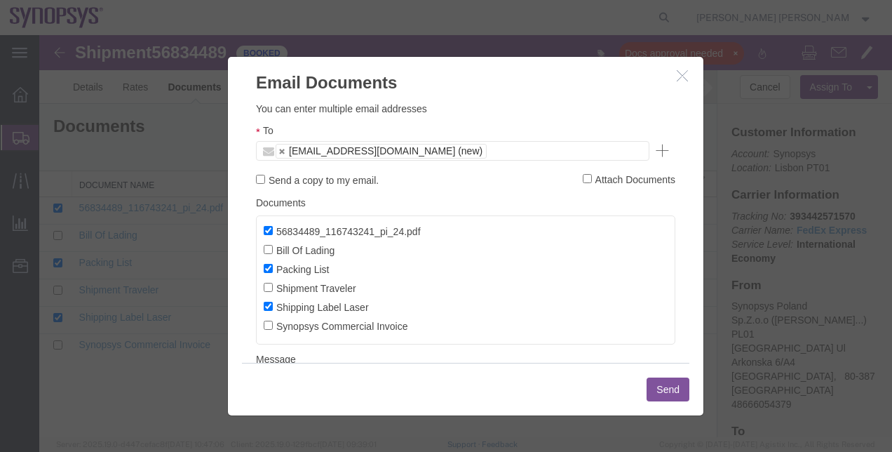
click at [652, 382] on button "Send" at bounding box center [668, 389] width 43 height 24
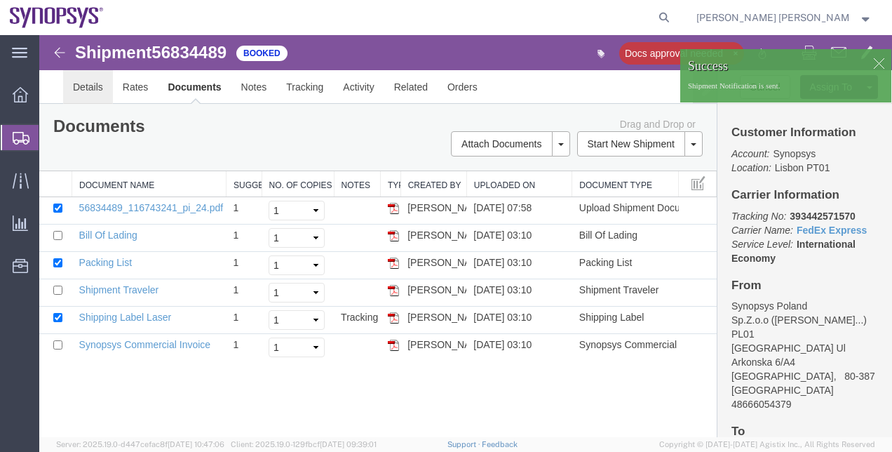
click at [88, 90] on link "Details" at bounding box center [88, 87] width 50 height 34
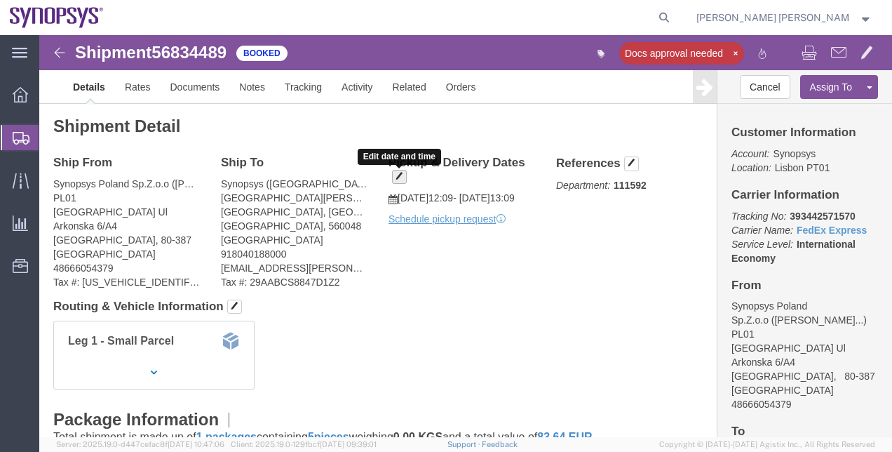
click button "button"
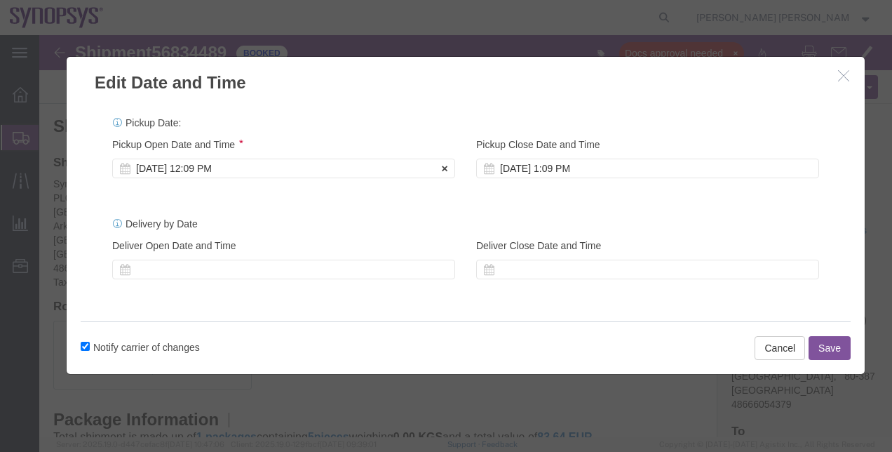
click div "[DATE] 12:09 PM"
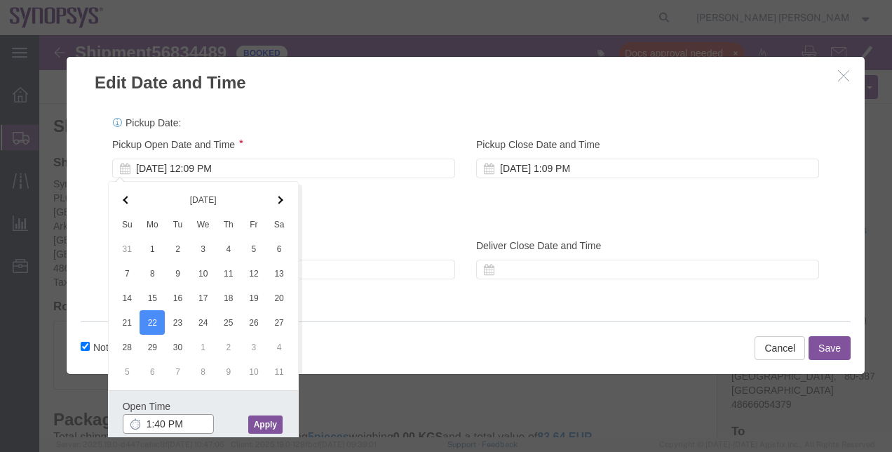
type input "1:40 PM"
click button "Apply"
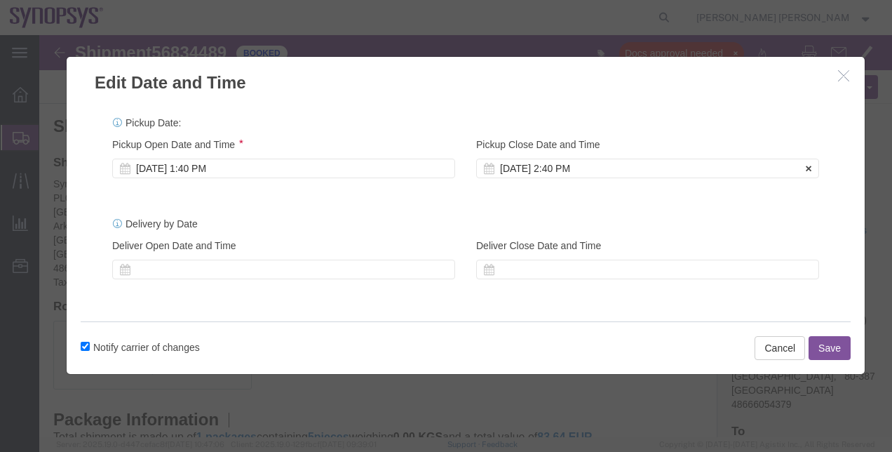
click div "[DATE] 2:40 PM"
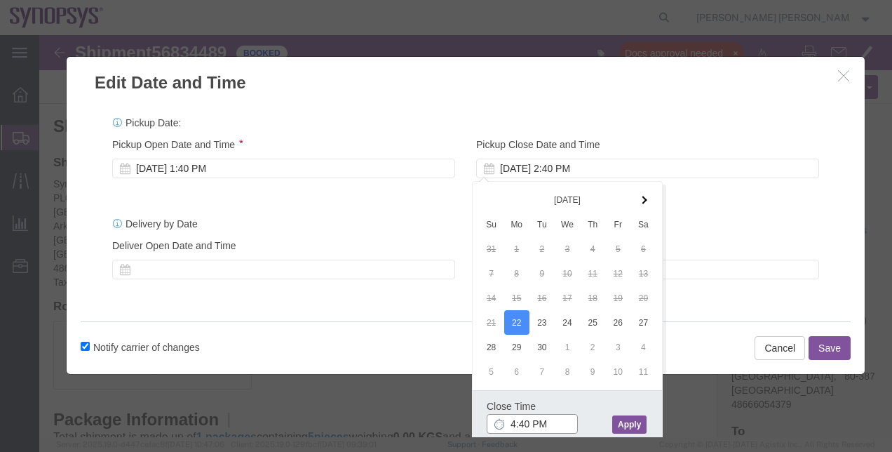
type input "4:40 PM"
click button "Apply"
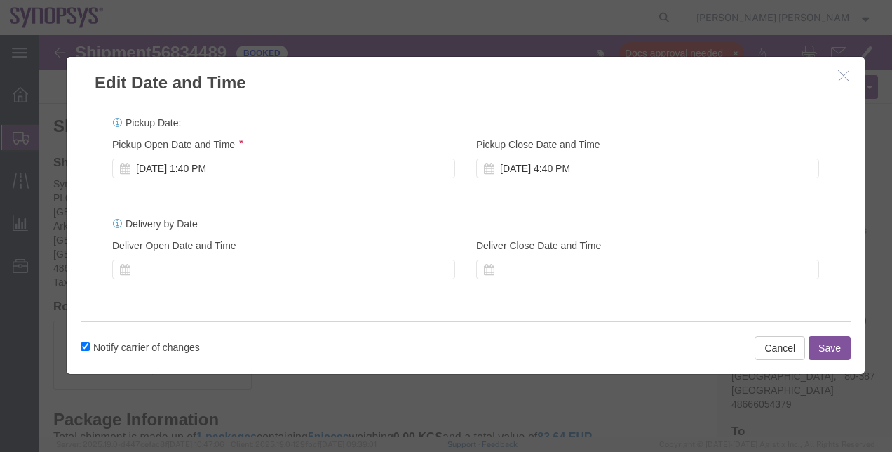
click button "Save"
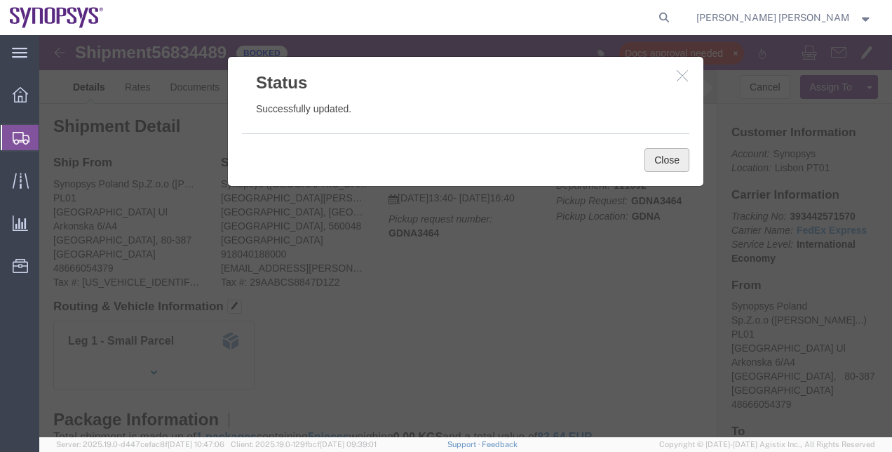
click button "Close"
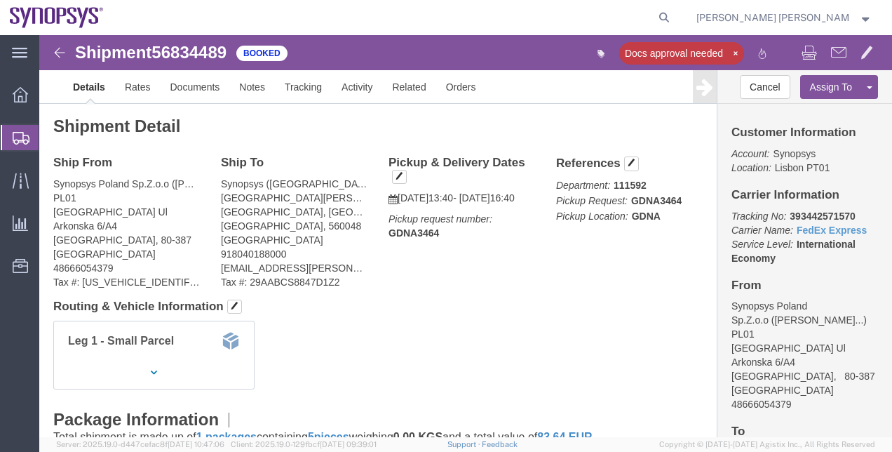
click h4 "Routing & Vehicle Information"
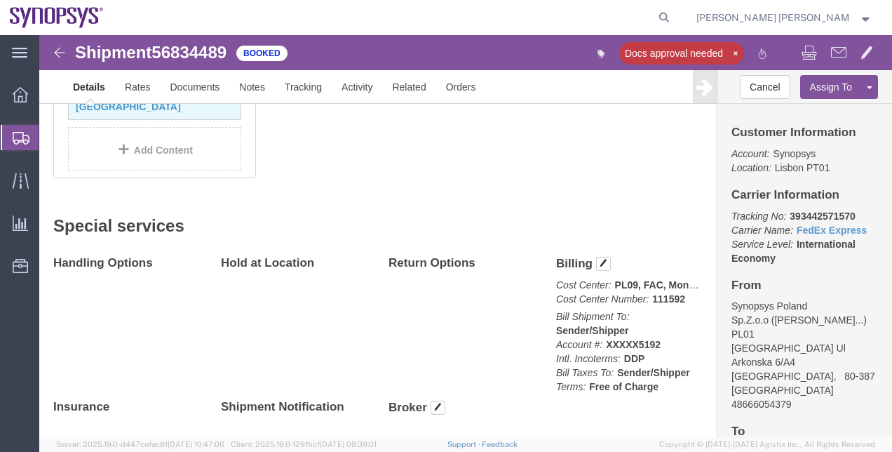
scroll to position [831, 0]
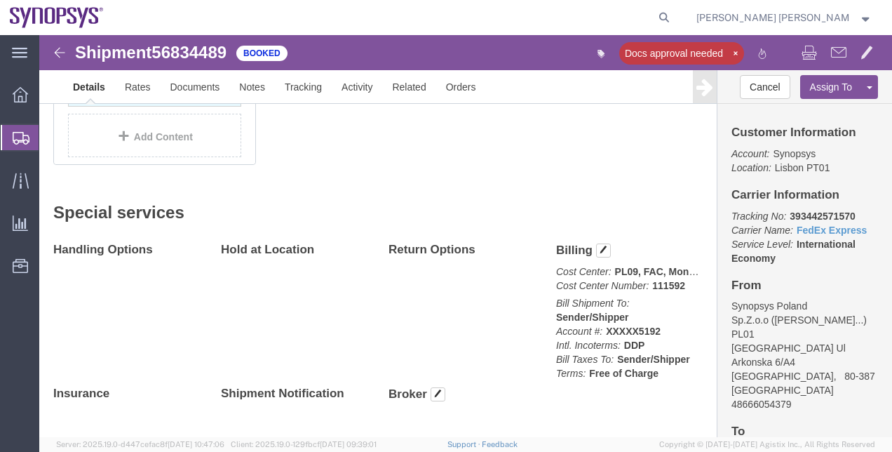
click p "Tracking No: 393442571570 Carrier Name: FedEx Express FedEx Express Service Lev…"
copy b "393442571570"
